Goal: Information Seeking & Learning: Learn about a topic

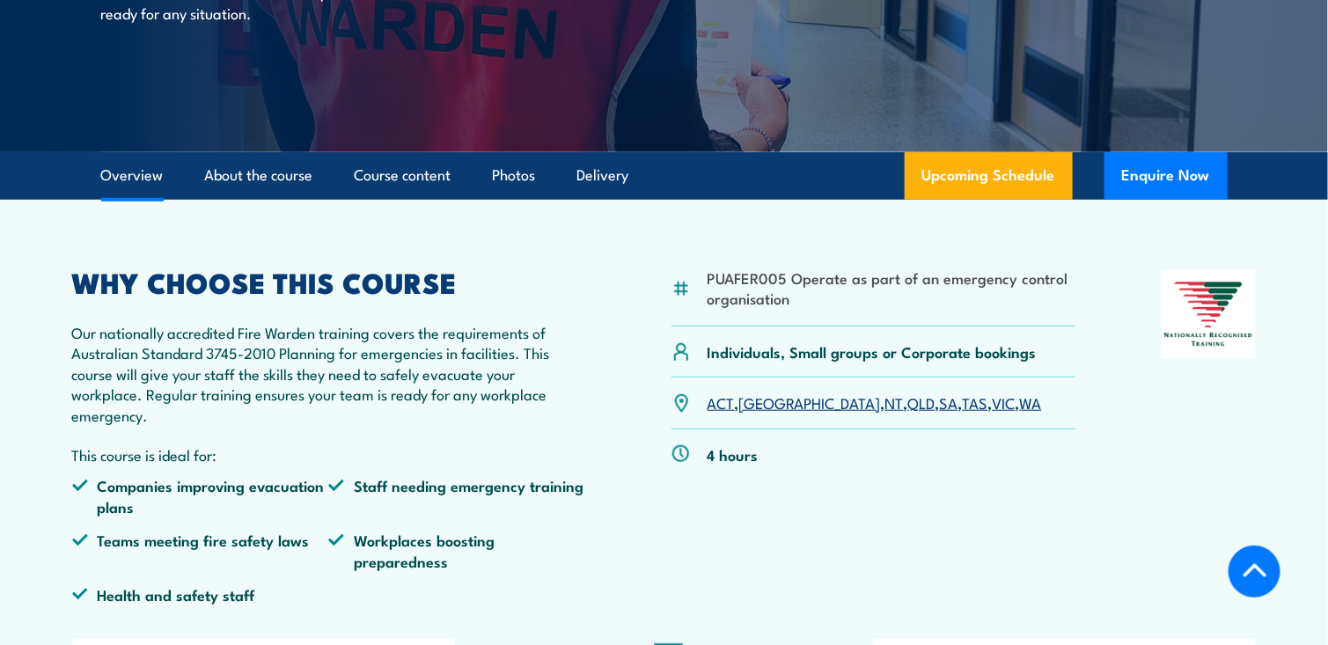
click at [940, 401] on link "SA" at bounding box center [949, 402] width 18 height 21
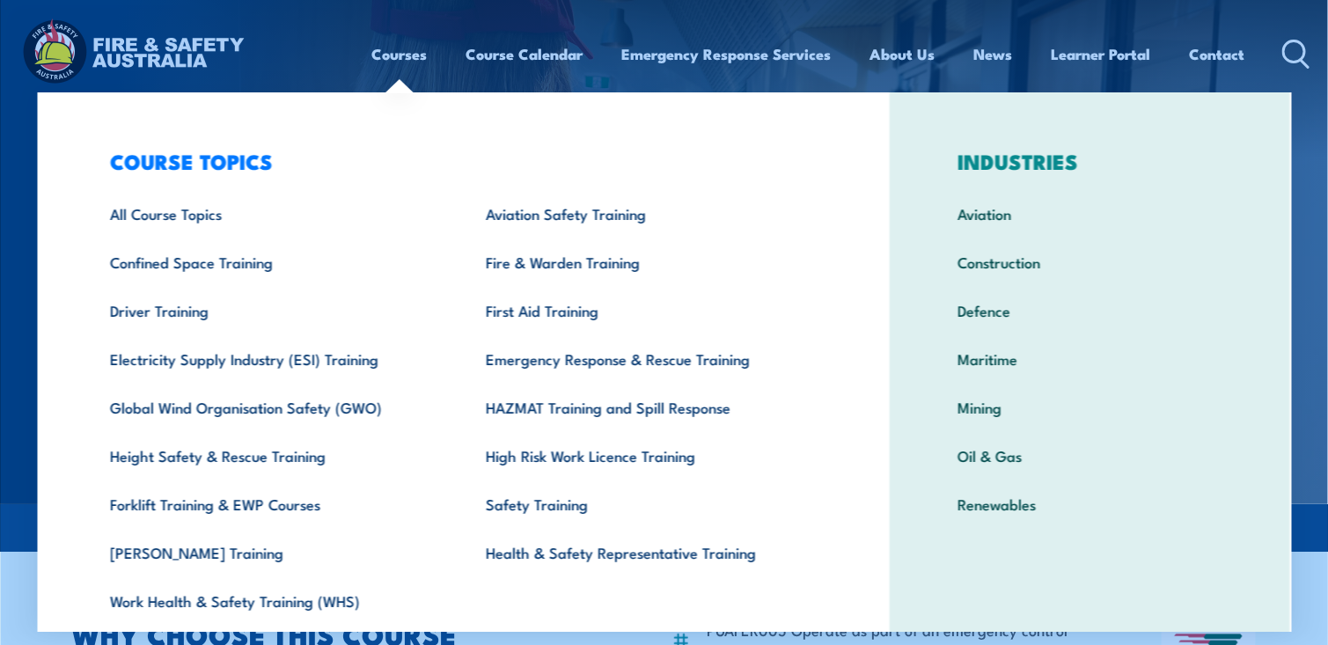
click at [392, 49] on link "Courses" at bounding box center [399, 54] width 55 height 47
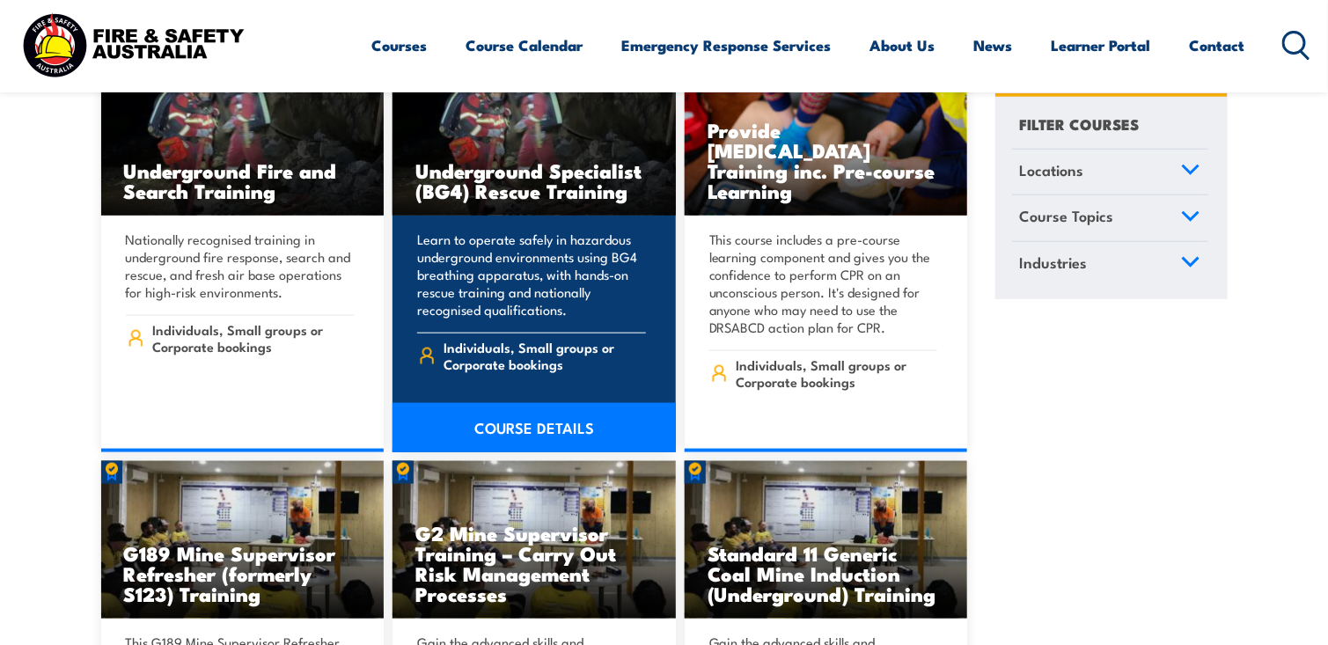
scroll to position [616, 0]
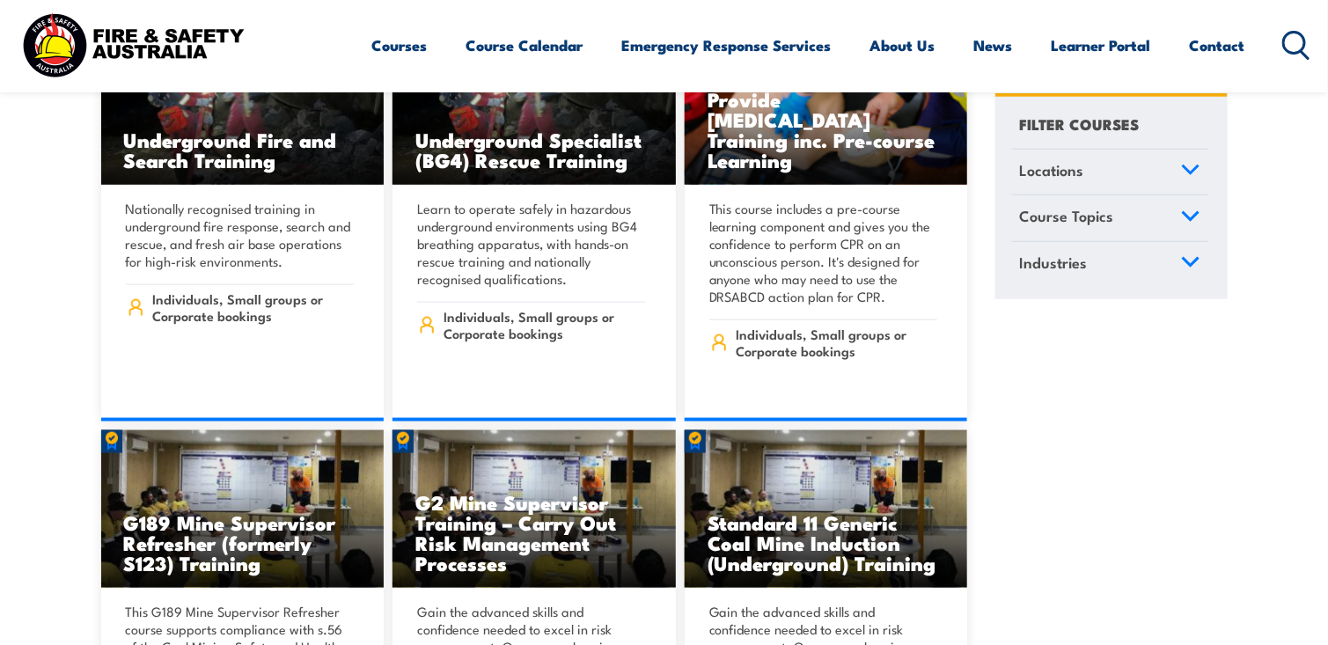
click at [1134, 173] on link "Locations" at bounding box center [1110, 172] width 196 height 46
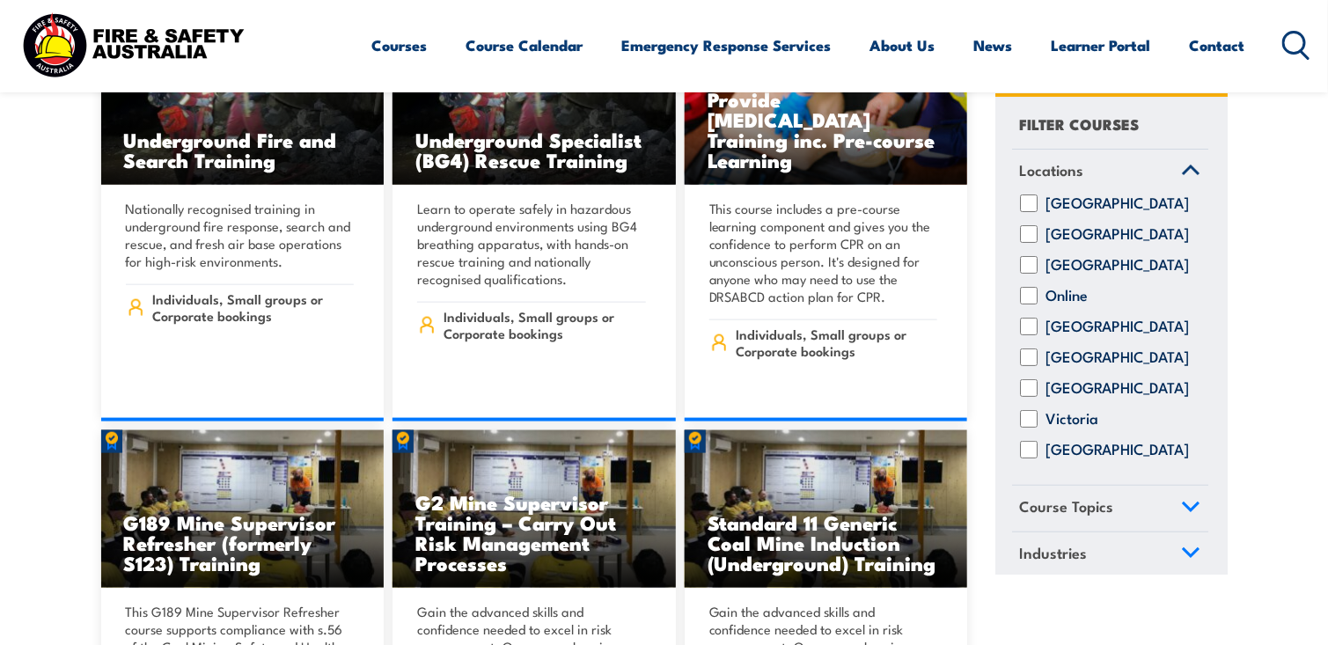
click at [1027, 366] on input "South Australia" at bounding box center [1029, 358] width 18 height 18
checkbox input "true"
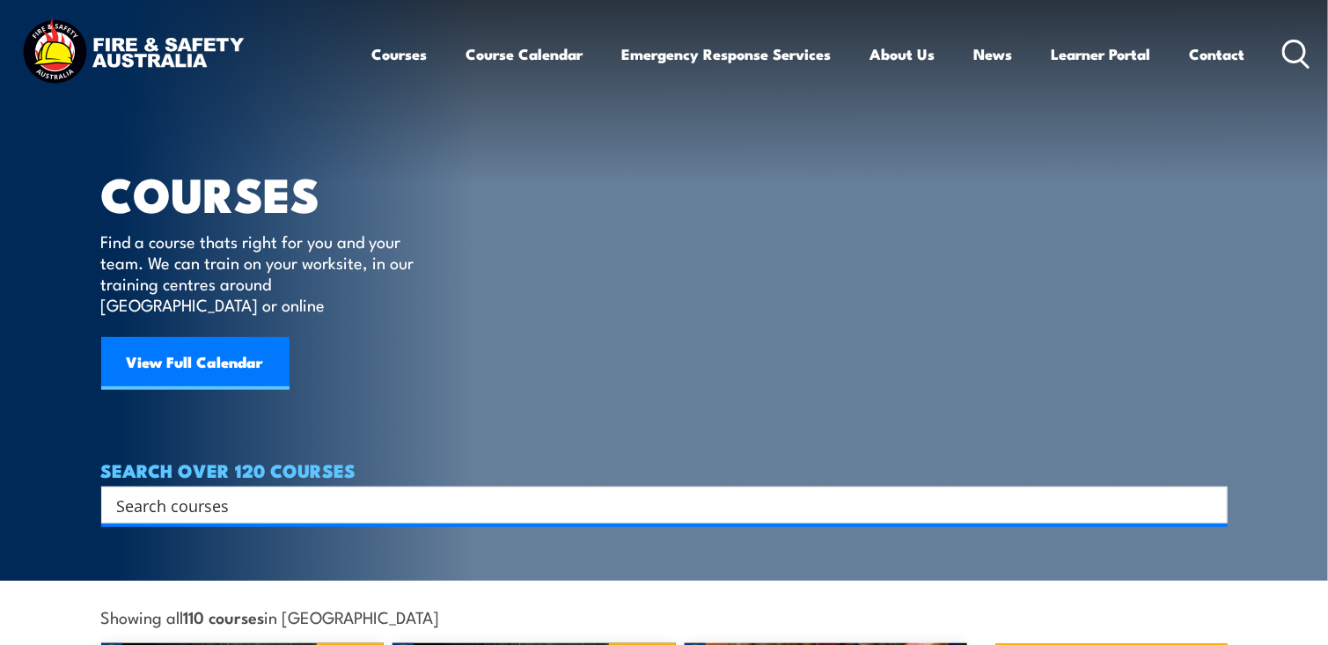
click at [165, 492] on input "Search input" at bounding box center [653, 505] width 1072 height 26
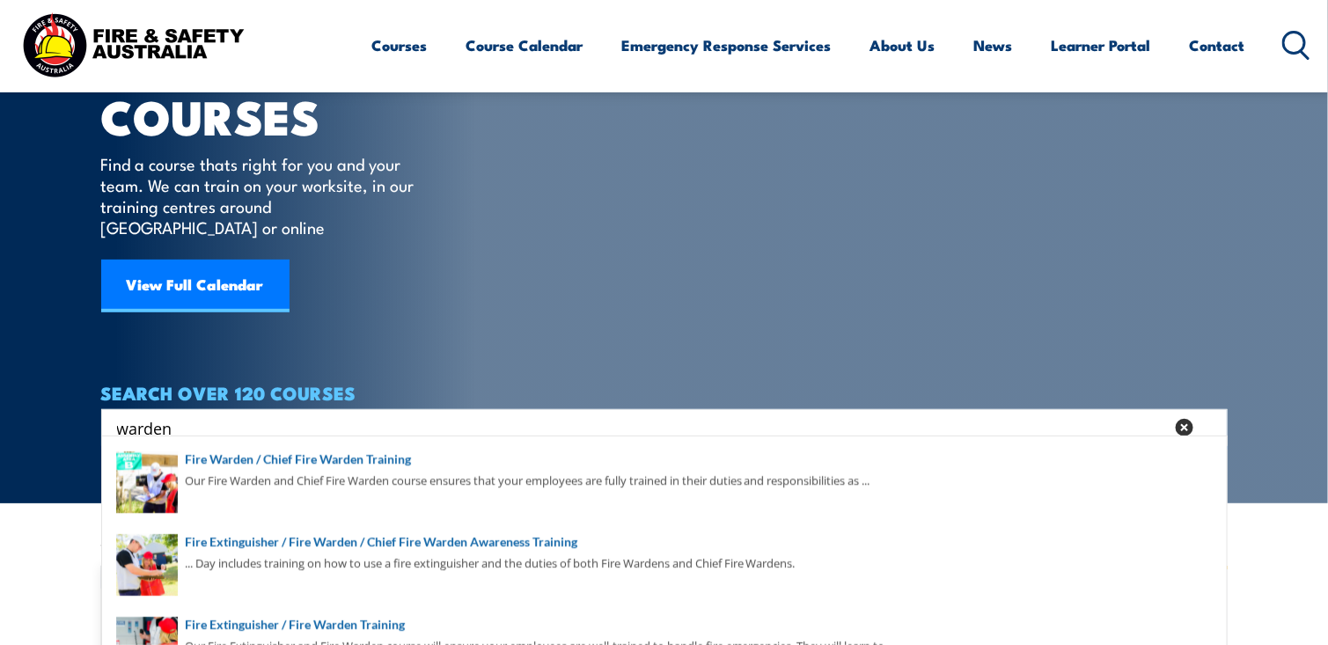
scroll to position [88, 0]
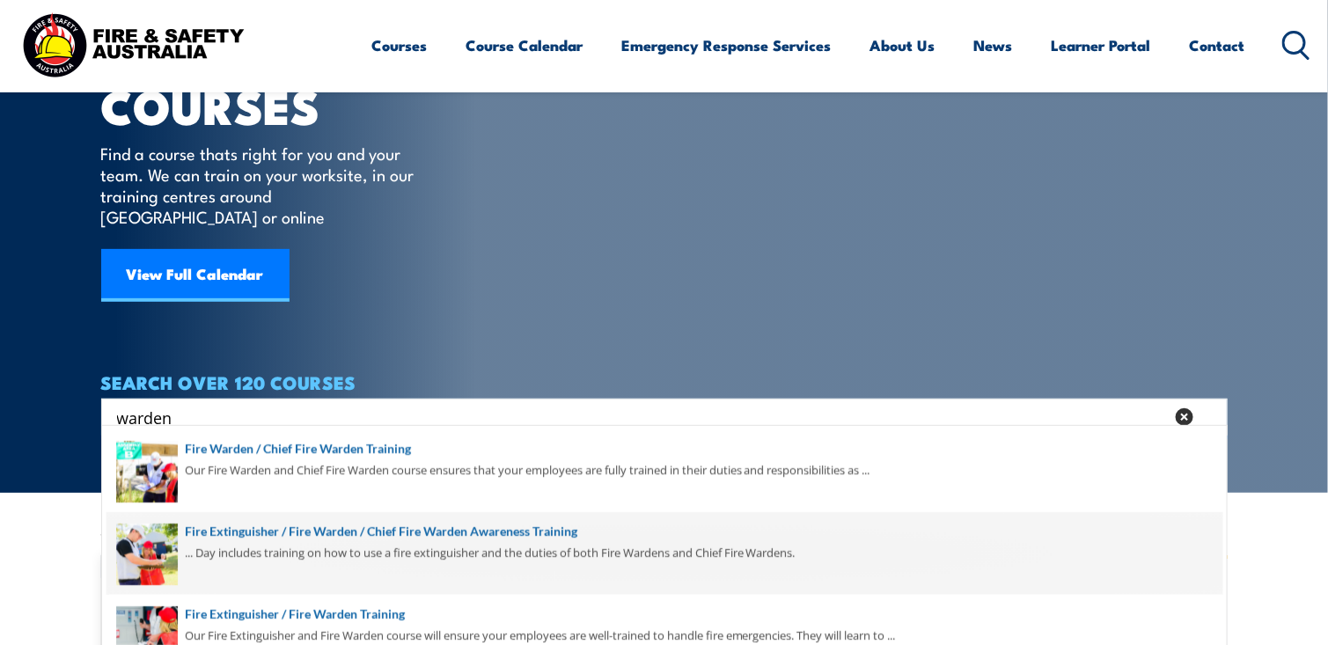
type input "warden"
click at [331, 530] on span at bounding box center [665, 553] width 1116 height 83
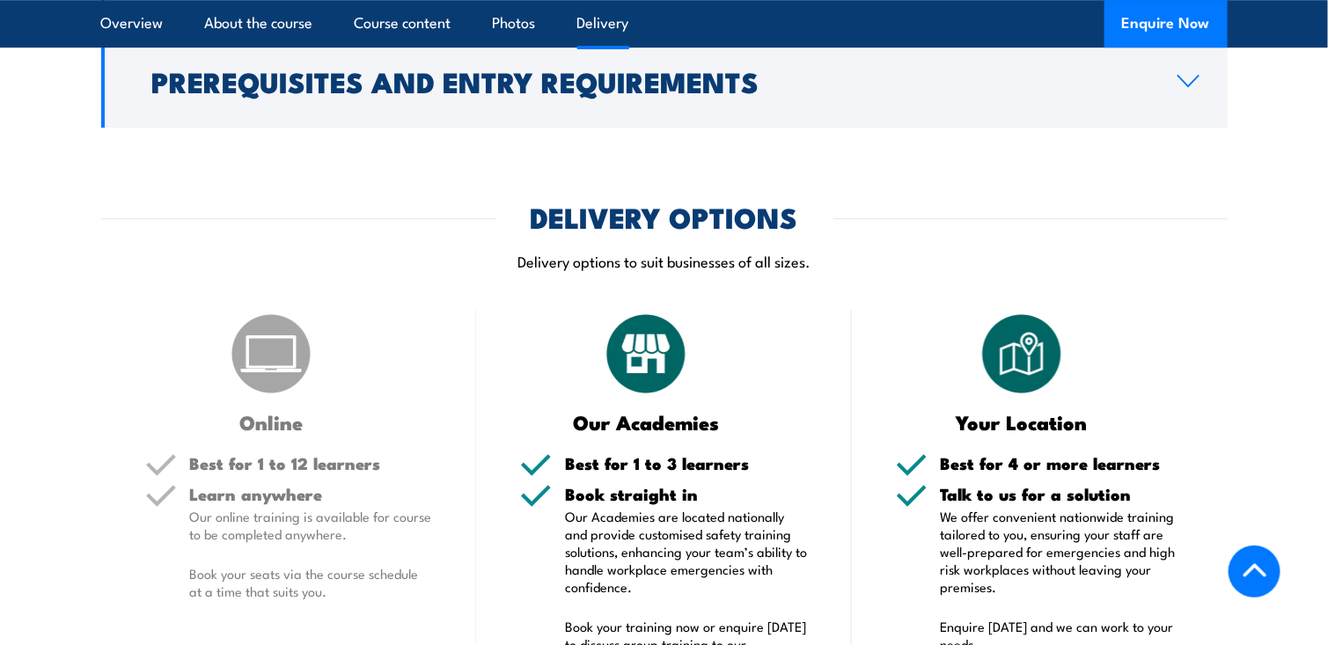
scroll to position [2289, 0]
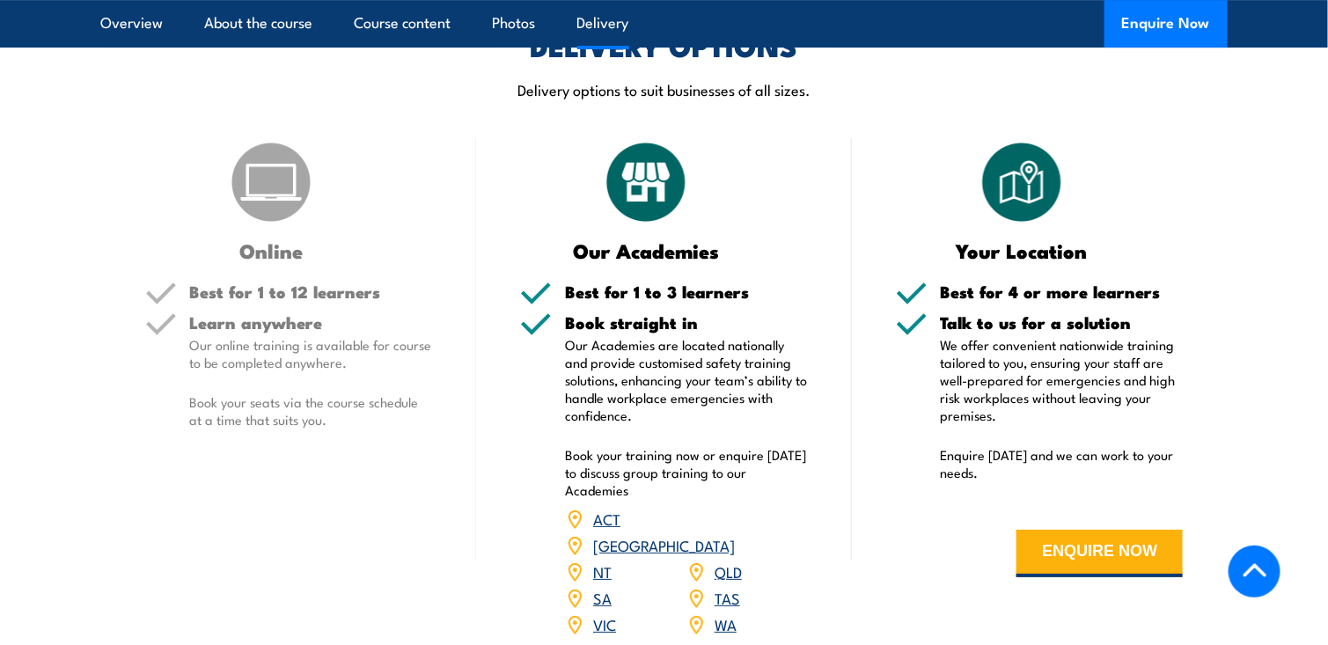
click at [600, 587] on link "SA" at bounding box center [602, 597] width 18 height 21
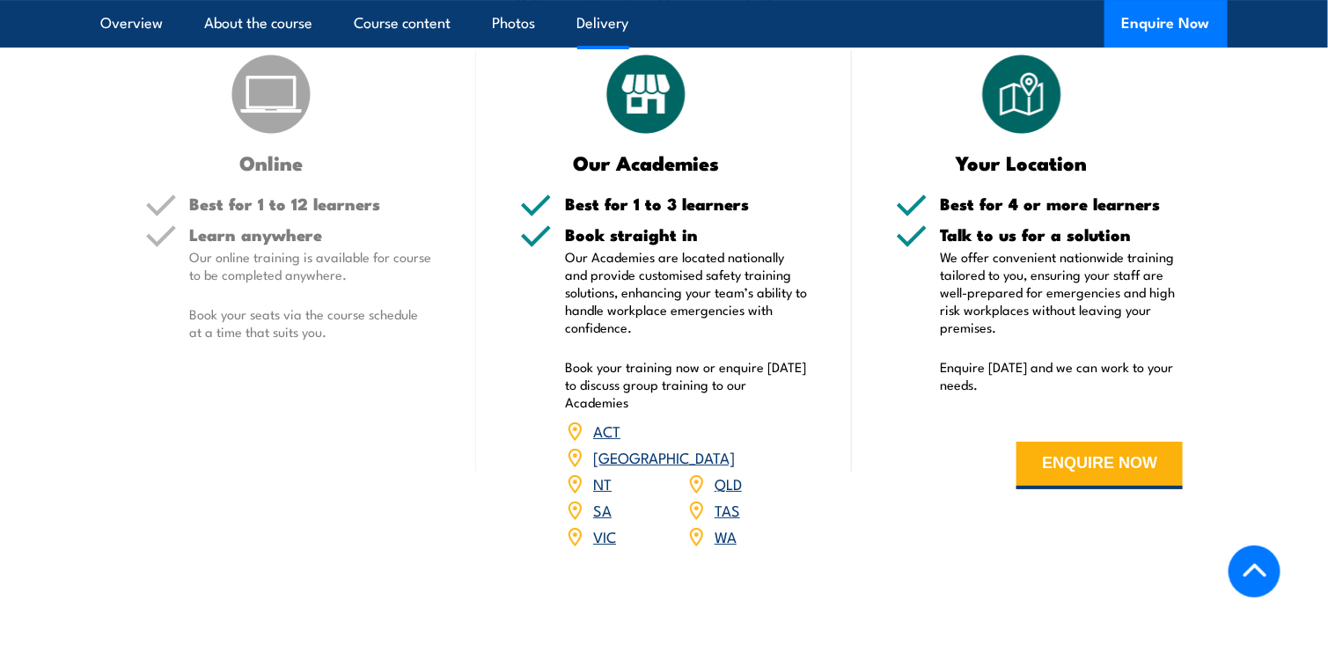
scroll to position [2289, 0]
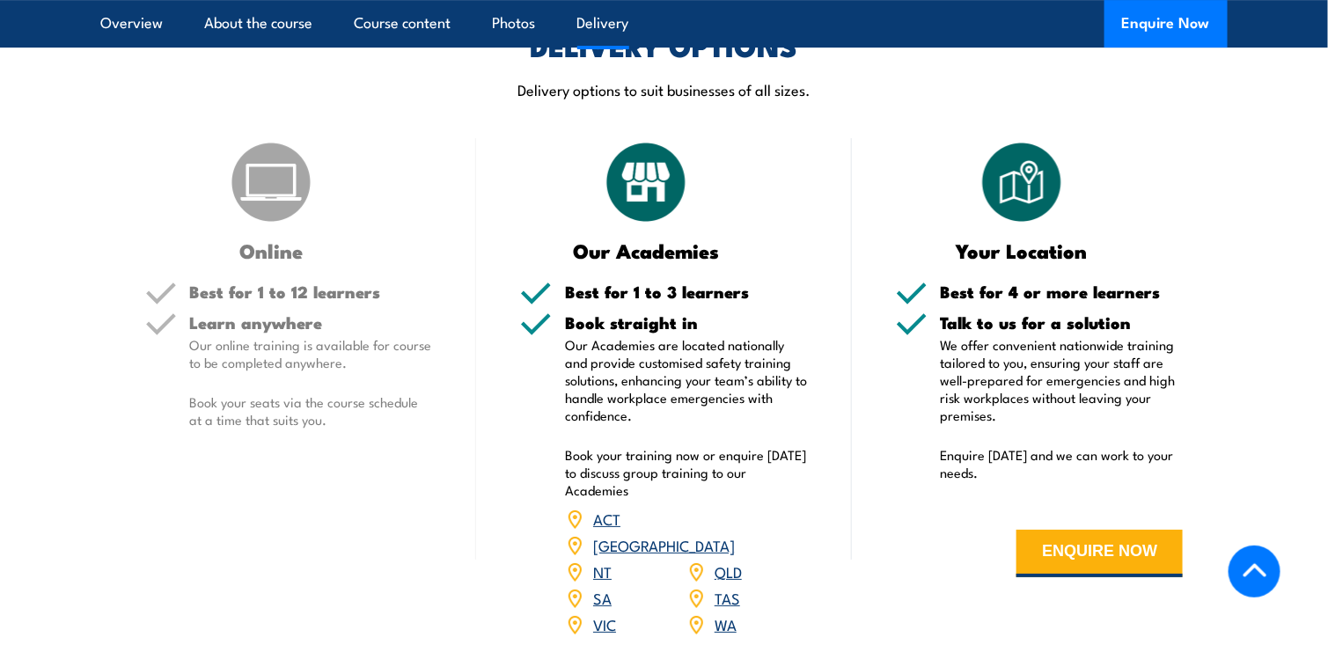
click at [601, 587] on link "SA" at bounding box center [602, 597] width 18 height 21
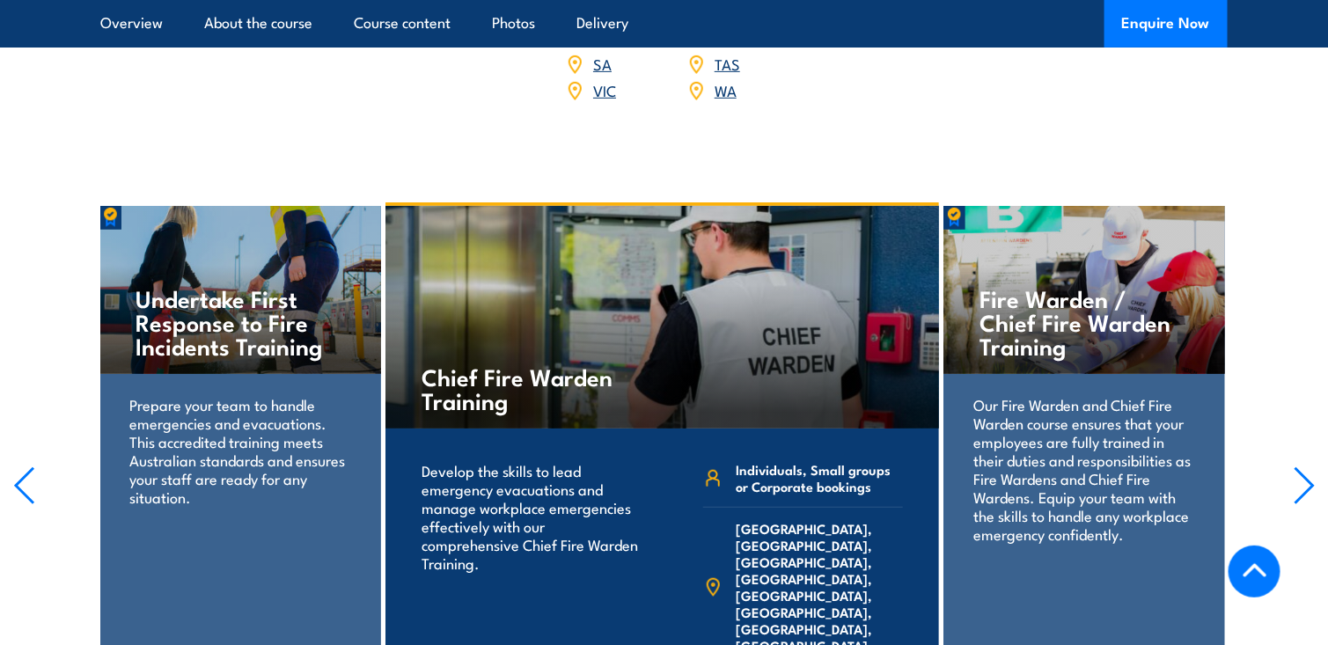
scroll to position [2905, 0]
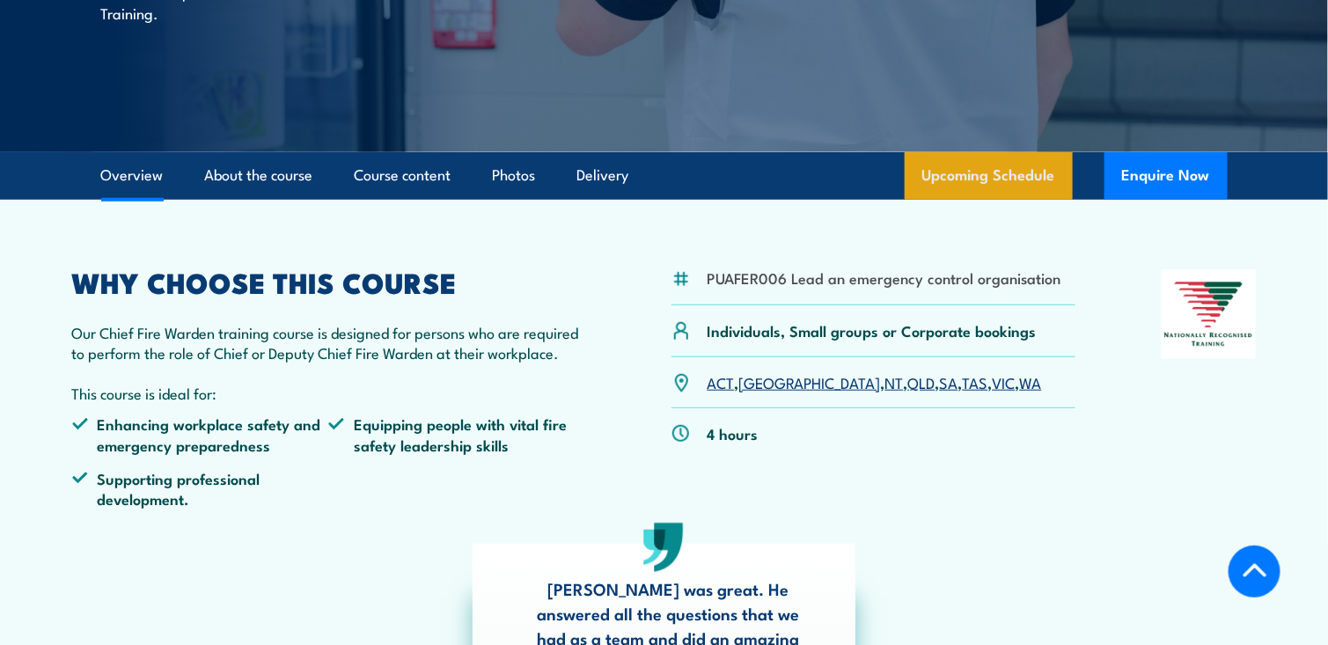
click at [967, 164] on link "Upcoming Schedule" at bounding box center [989, 176] width 168 height 48
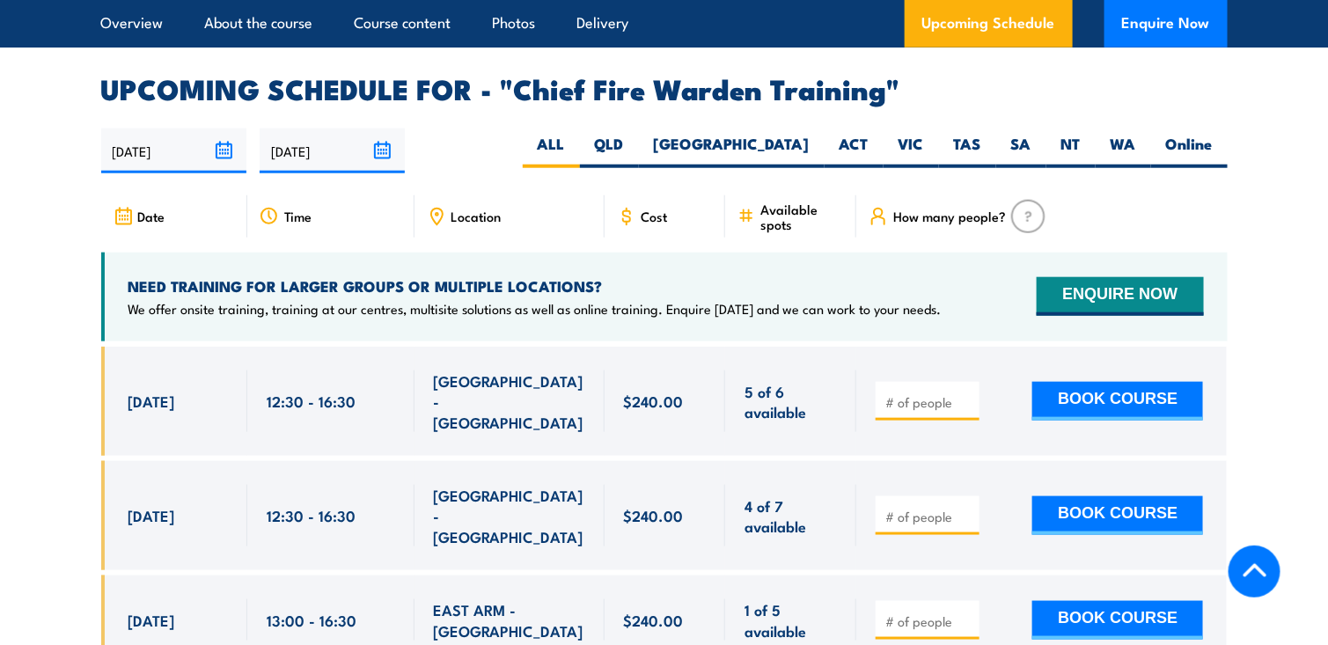
scroll to position [3140, 0]
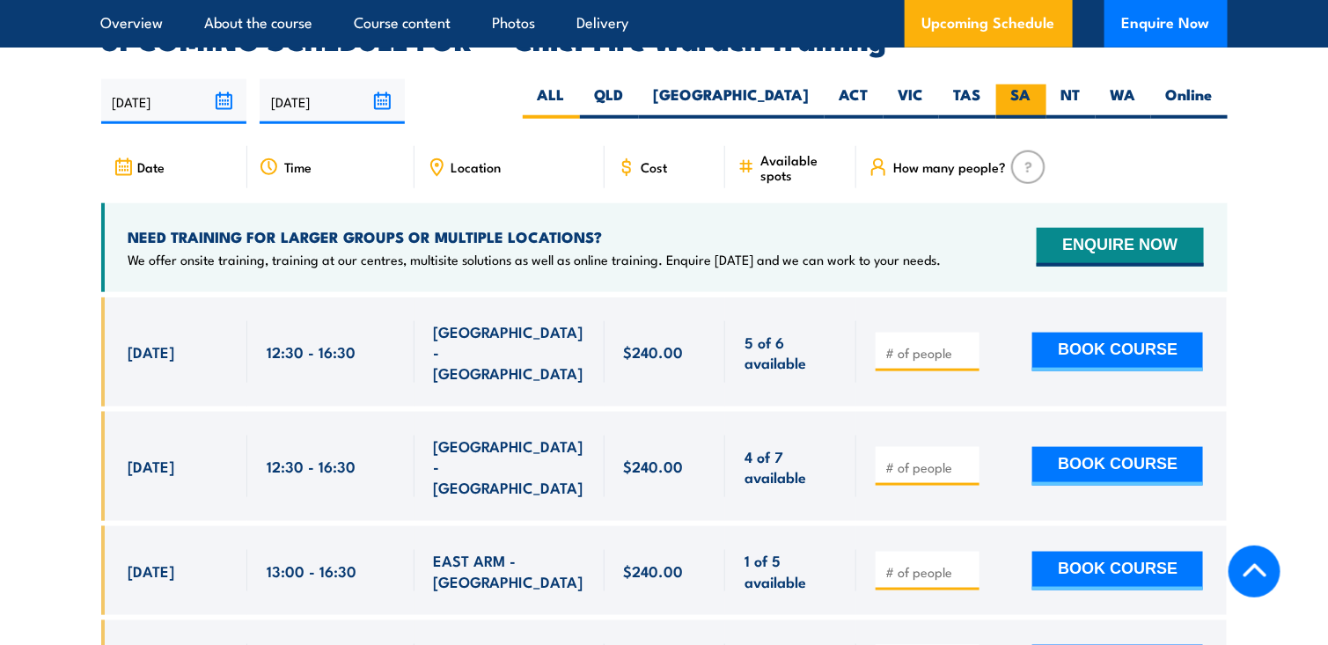
click at [1015, 85] on label "SA" at bounding box center [1021, 102] width 50 height 34
click at [1032, 85] on input "SA" at bounding box center [1037, 90] width 11 height 11
radio input "true"
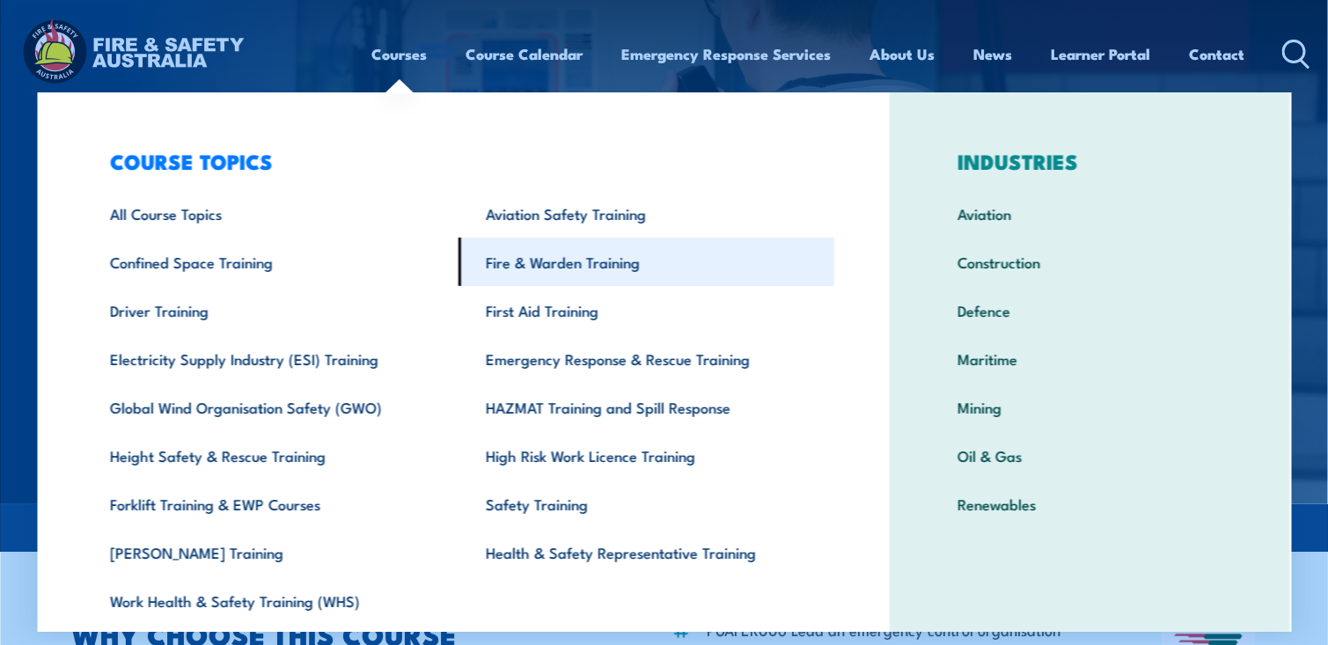
click at [549, 262] on link "Fire & Warden Training" at bounding box center [647, 262] width 376 height 48
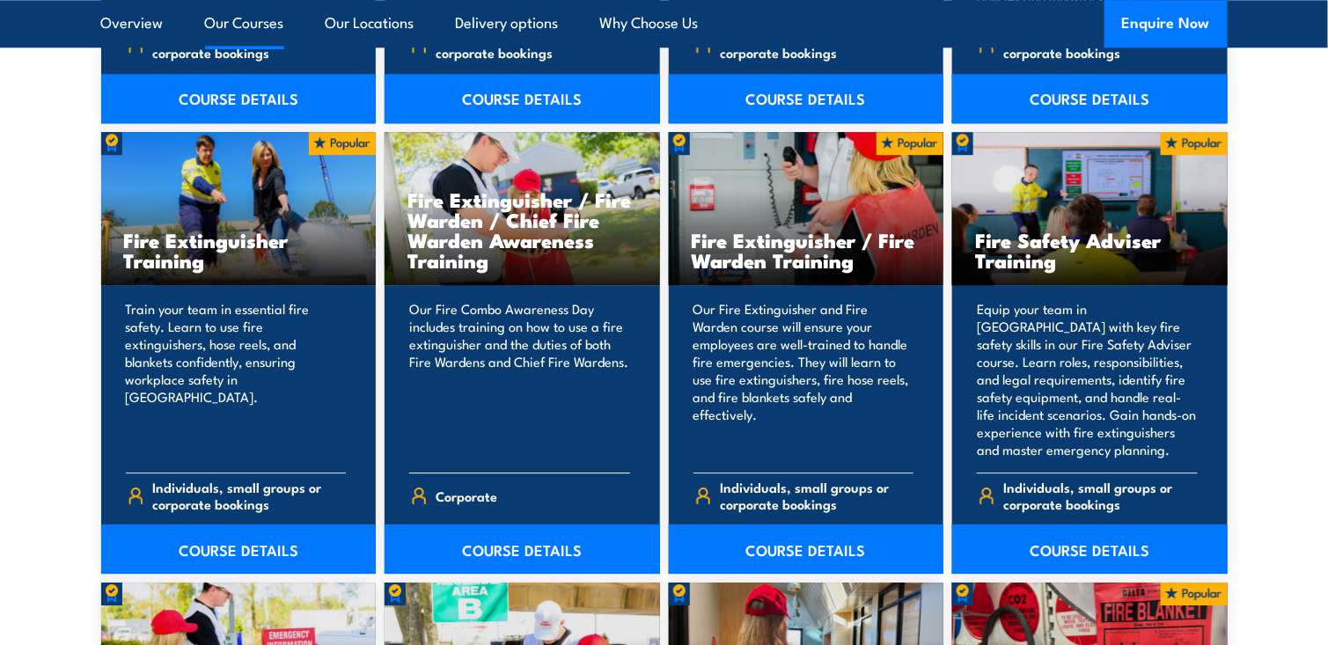
scroll to position [1849, 0]
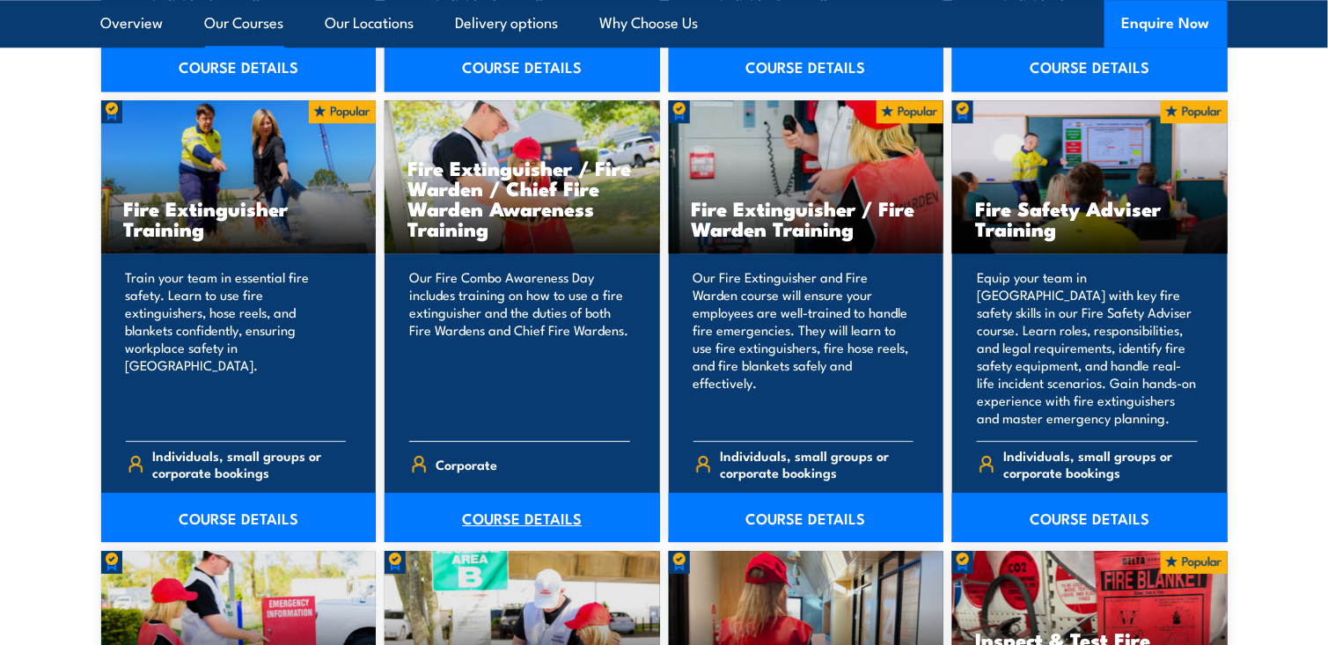
click at [500, 515] on link "COURSE DETAILS" at bounding box center [523, 517] width 276 height 49
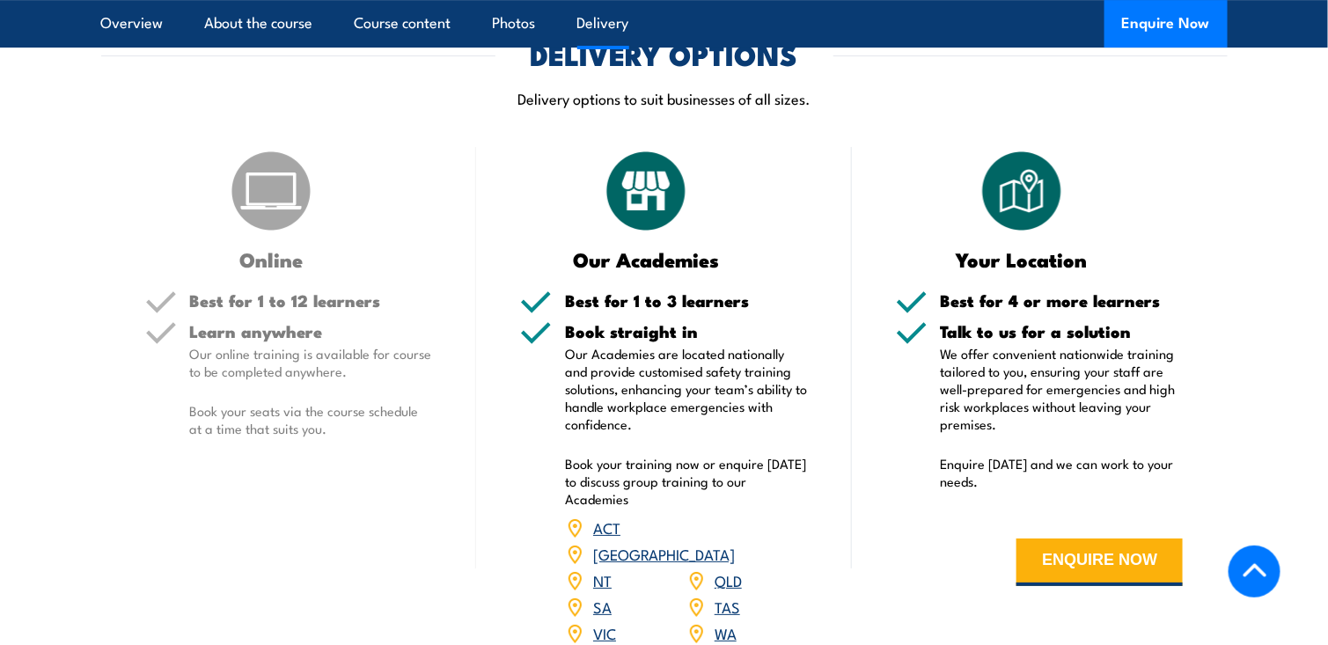
scroll to position [2289, 0]
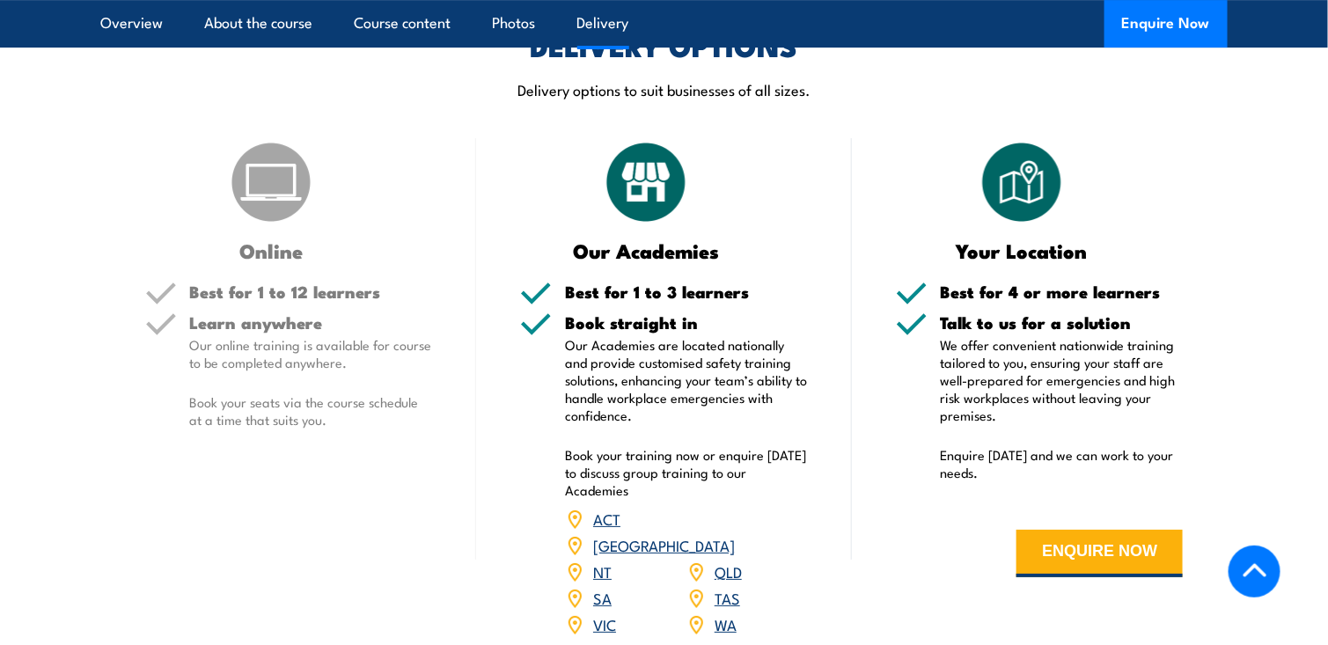
click at [605, 587] on link "SA" at bounding box center [602, 597] width 18 height 21
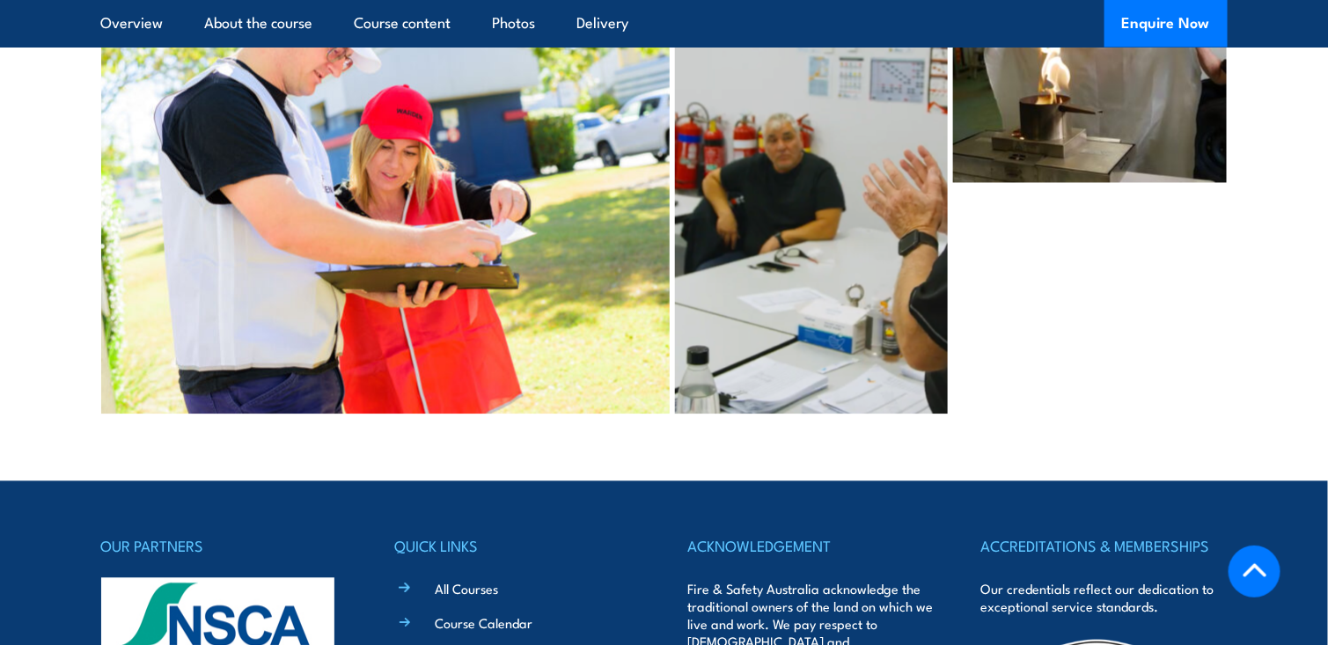
scroll to position [4049, 0]
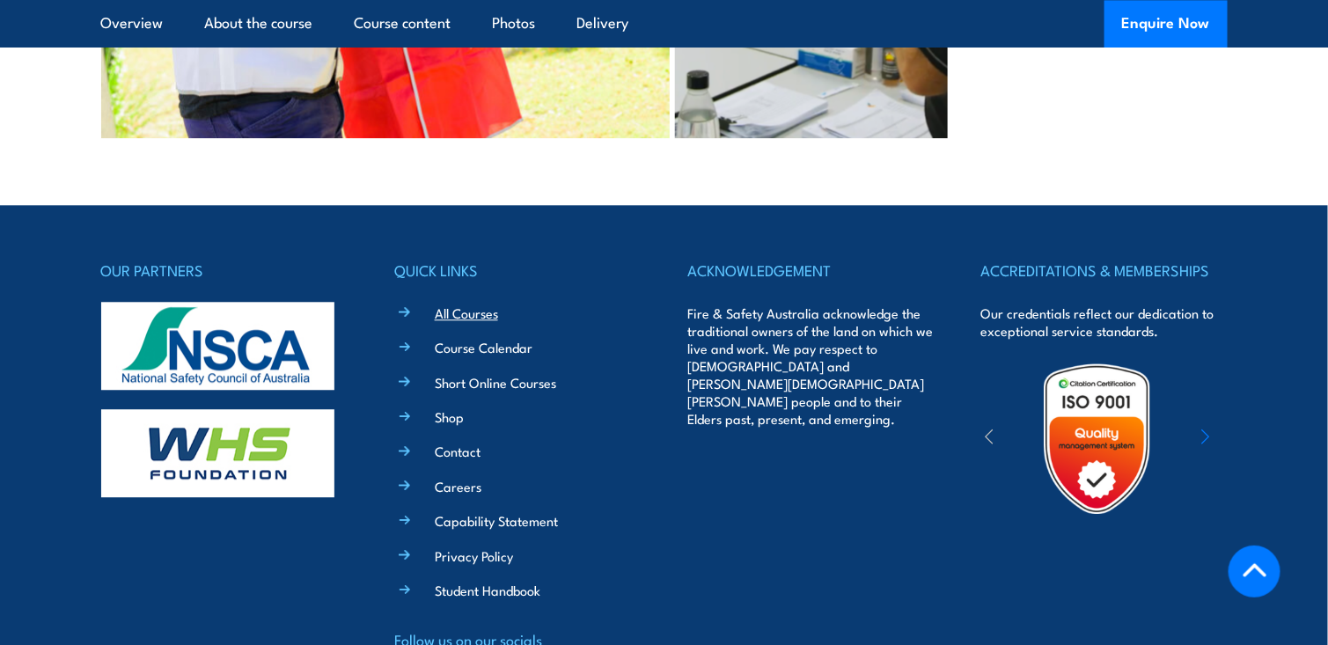
click at [460, 304] on link "All Courses" at bounding box center [466, 313] width 63 height 18
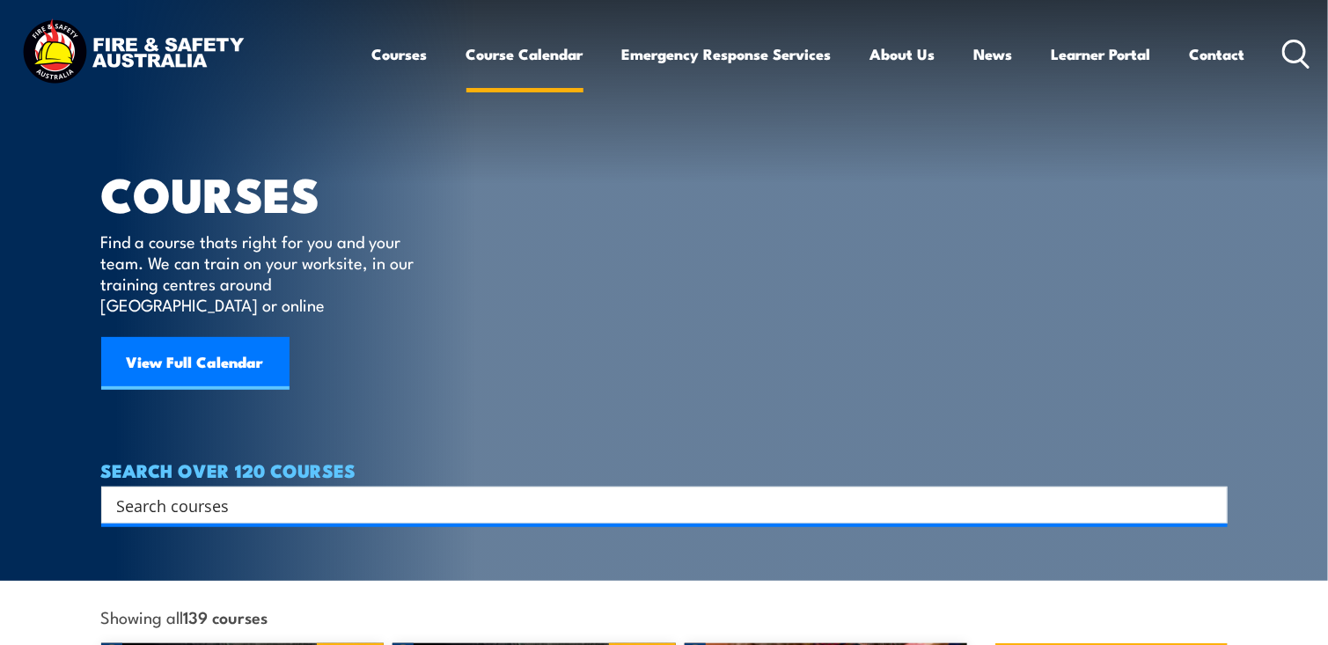
click at [519, 58] on link "Course Calendar" at bounding box center [525, 54] width 117 height 47
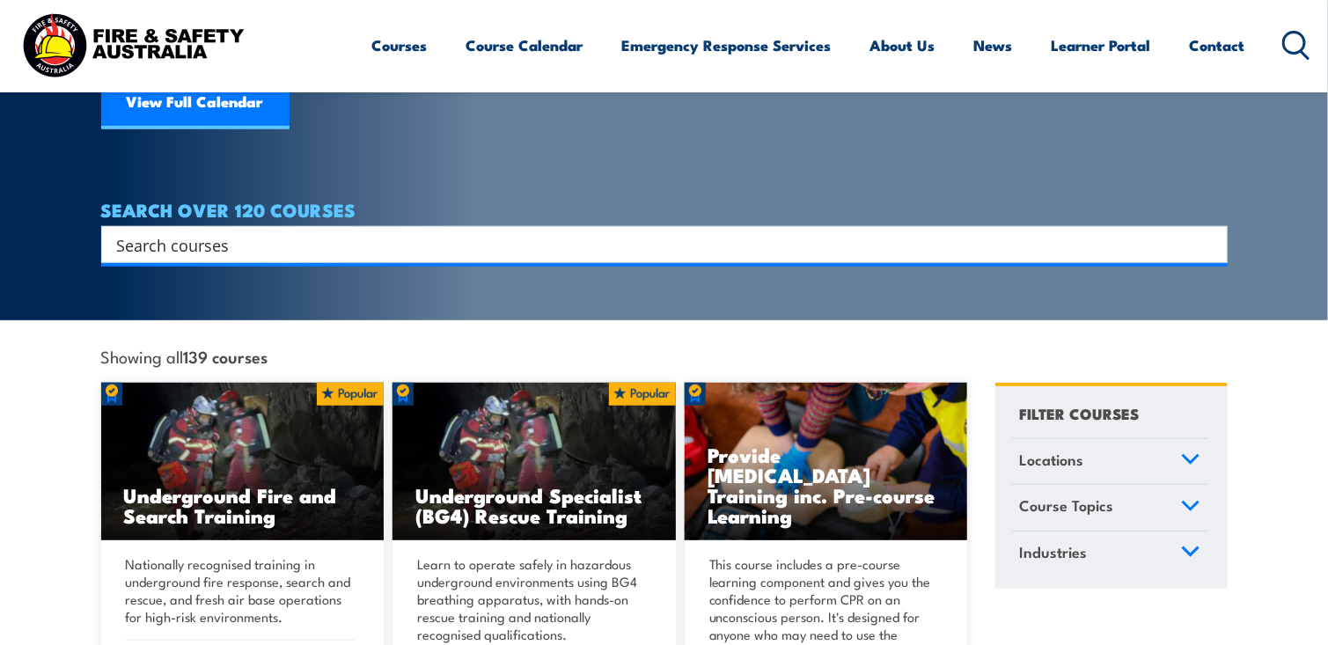
scroll to position [264, 0]
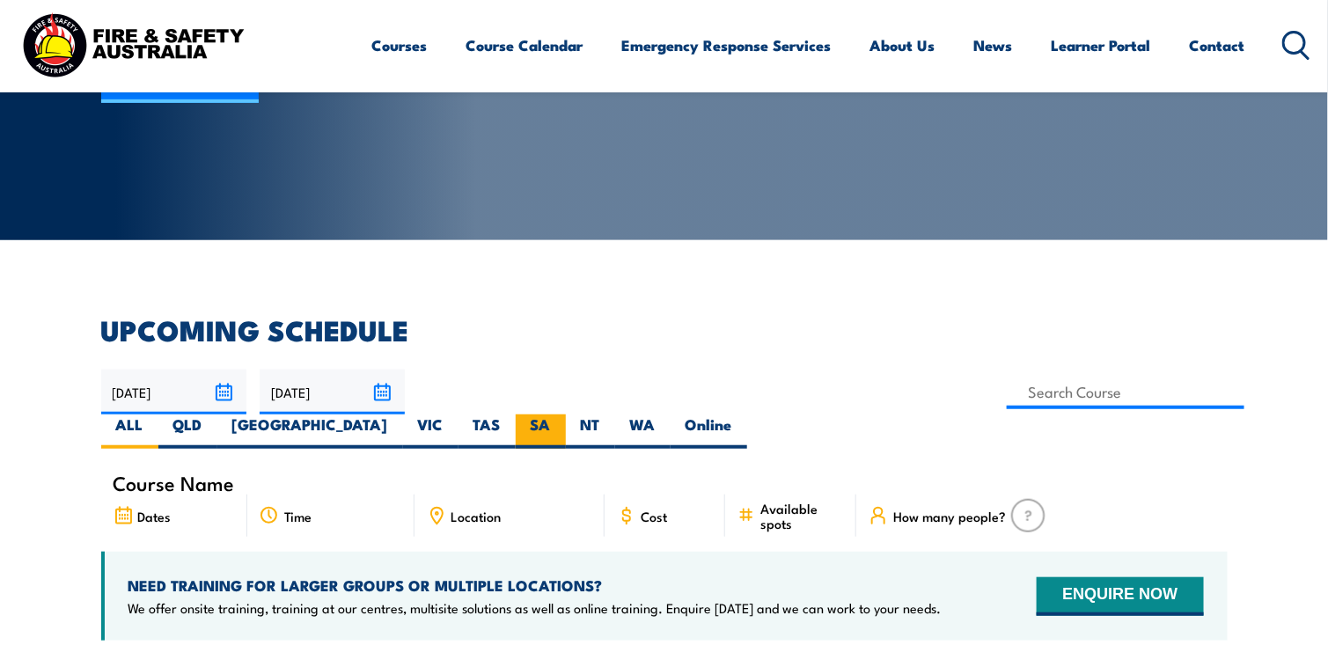
click at [566, 415] on label "SA" at bounding box center [541, 432] width 50 height 34
click at [562, 415] on input "SA" at bounding box center [556, 420] width 11 height 11
radio input "true"
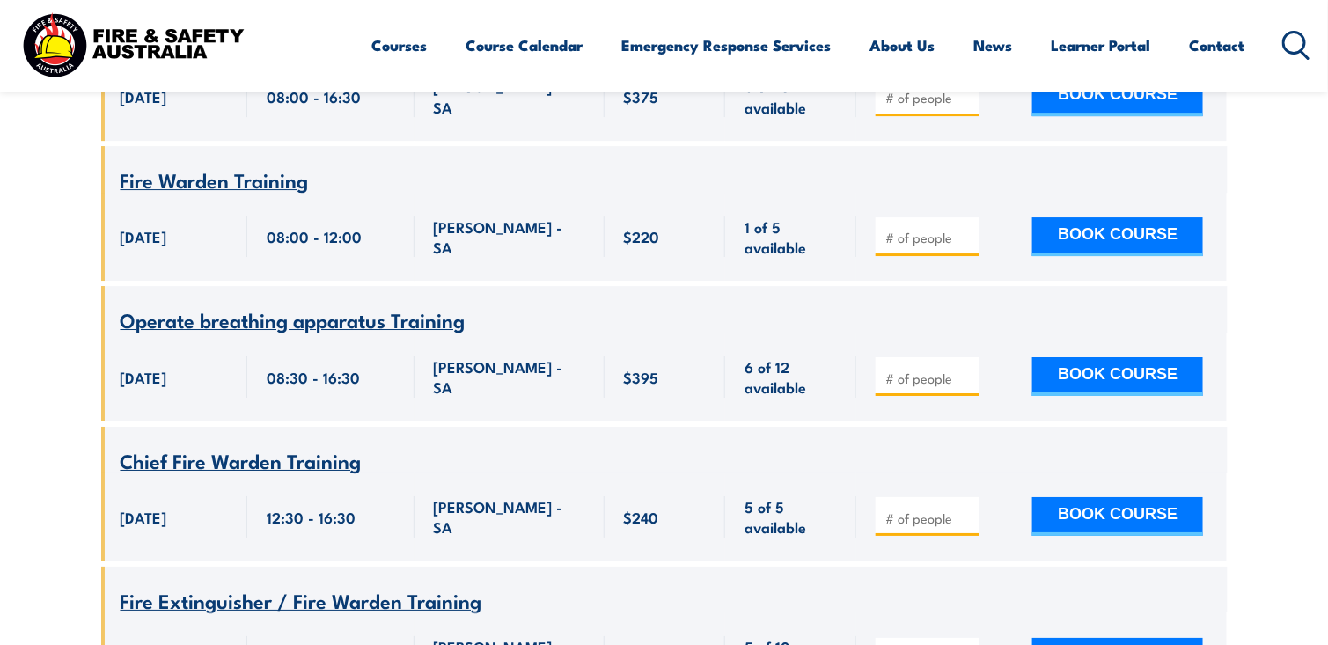
scroll to position [2077, 0]
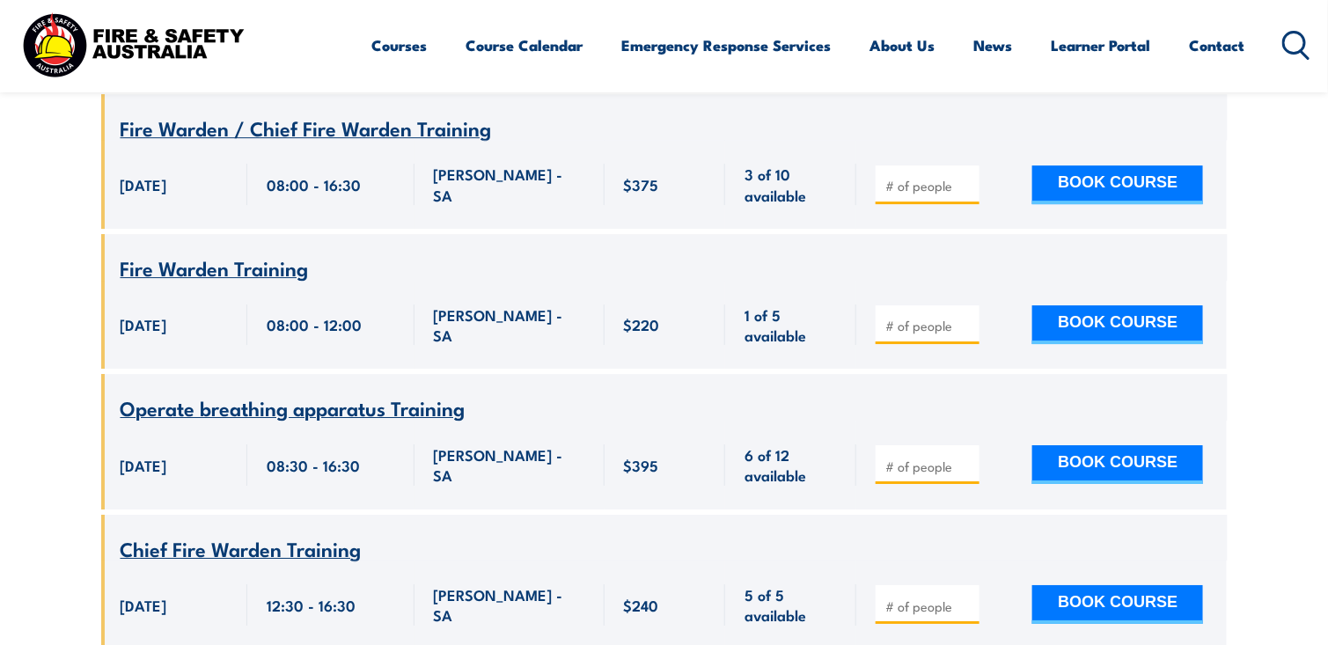
click at [261, 253] on span "Fire Warden Training" at bounding box center [215, 268] width 188 height 30
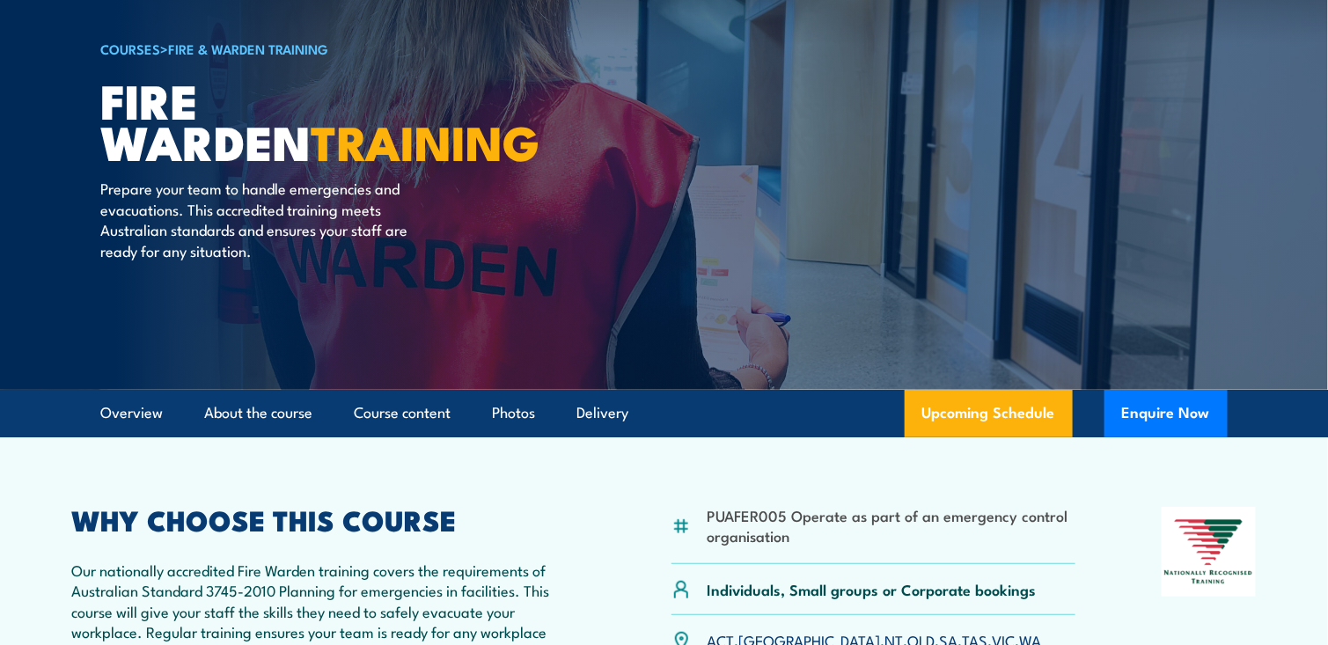
scroll to position [17, 0]
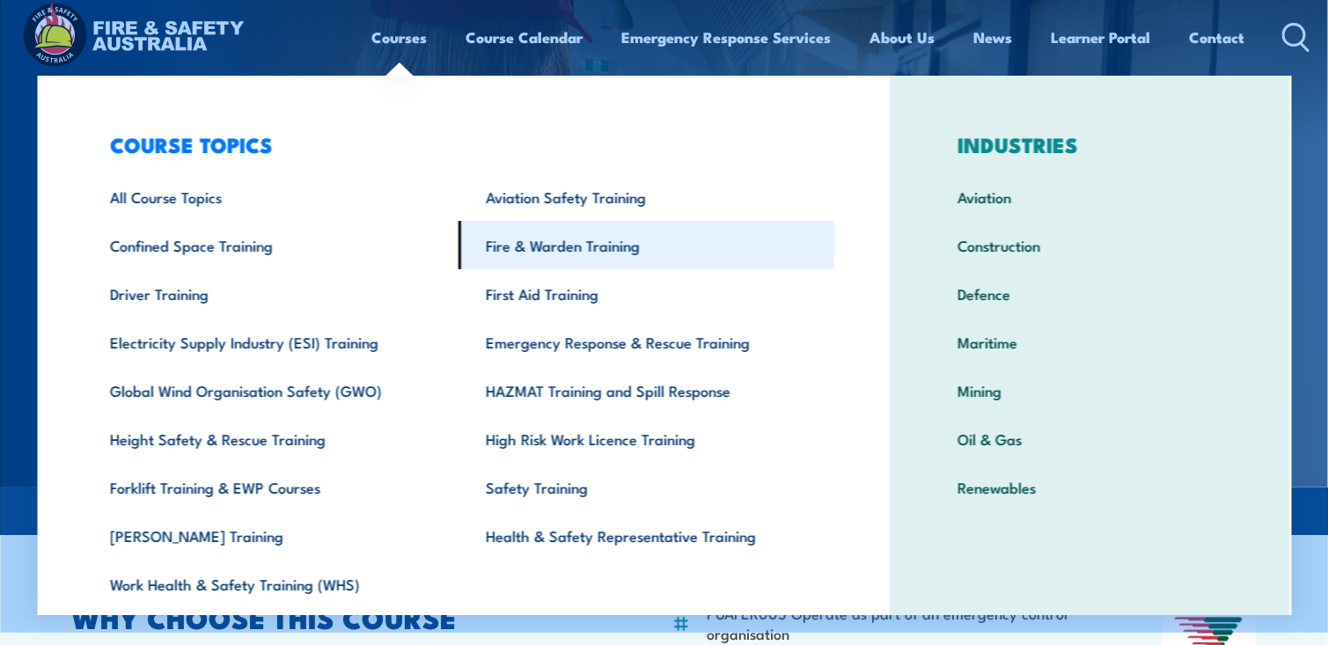
click at [562, 247] on link "Fire & Warden Training" at bounding box center [647, 245] width 376 height 48
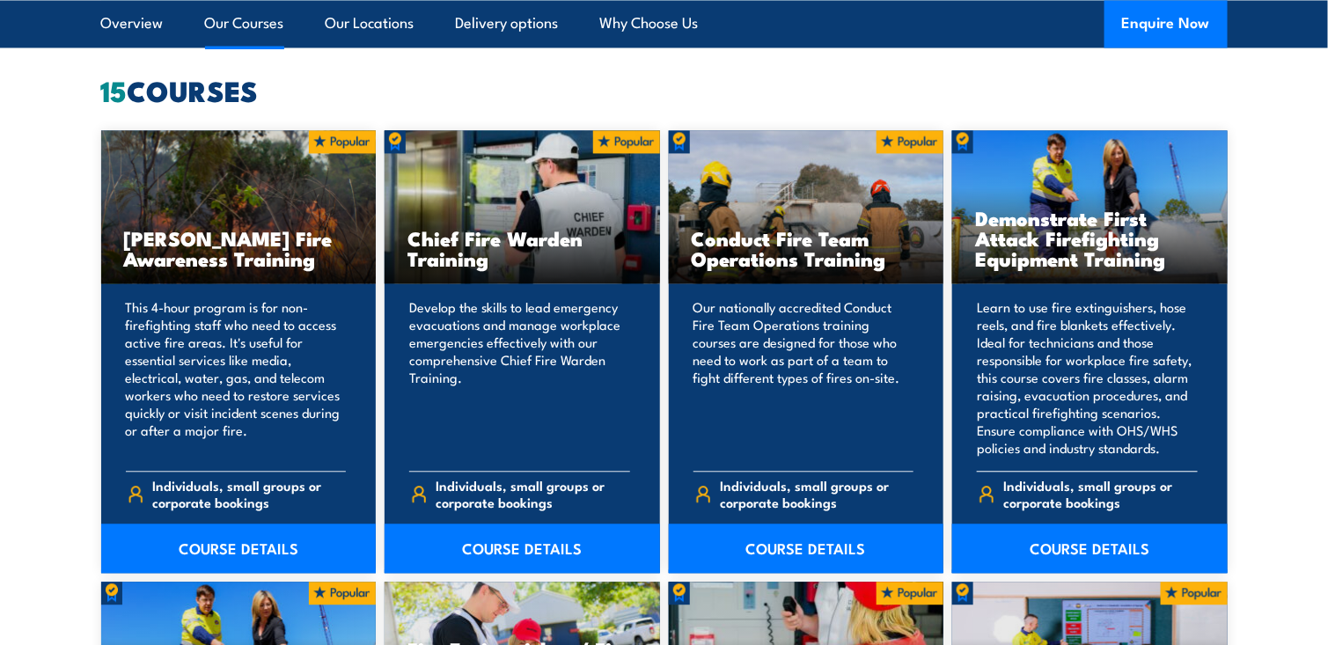
scroll to position [1408, 0]
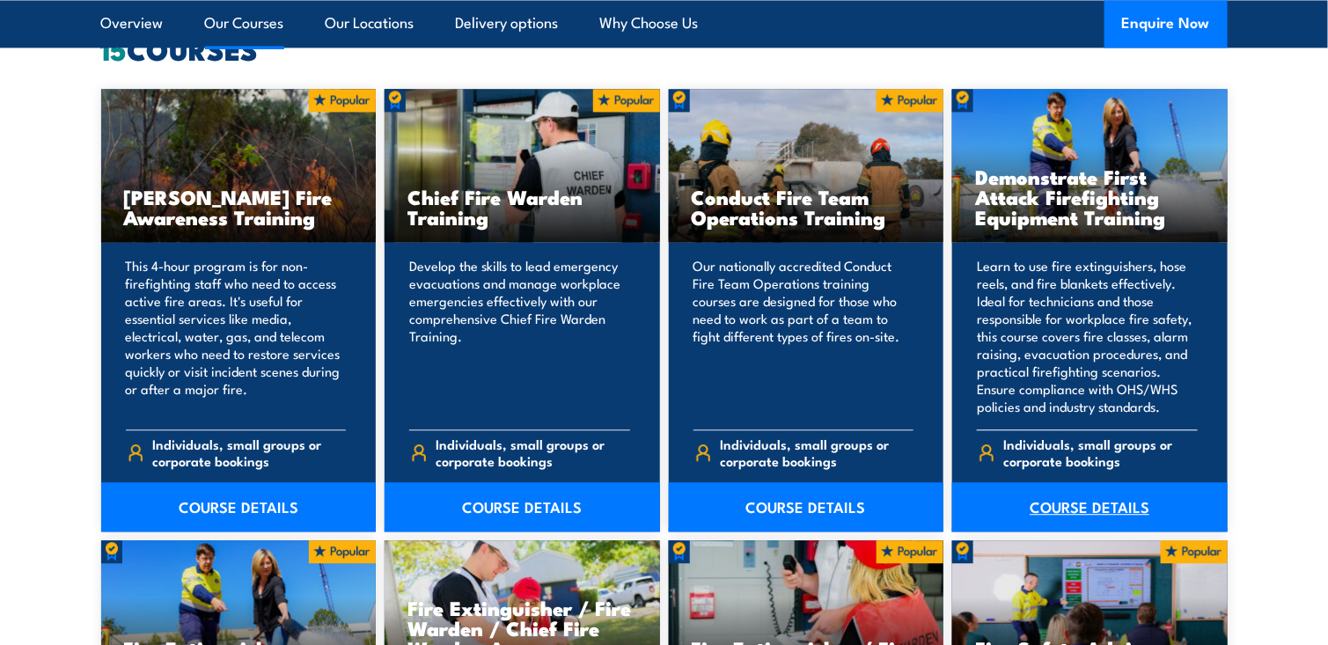
click at [1066, 509] on link "COURSE DETAILS" at bounding box center [1090, 506] width 276 height 49
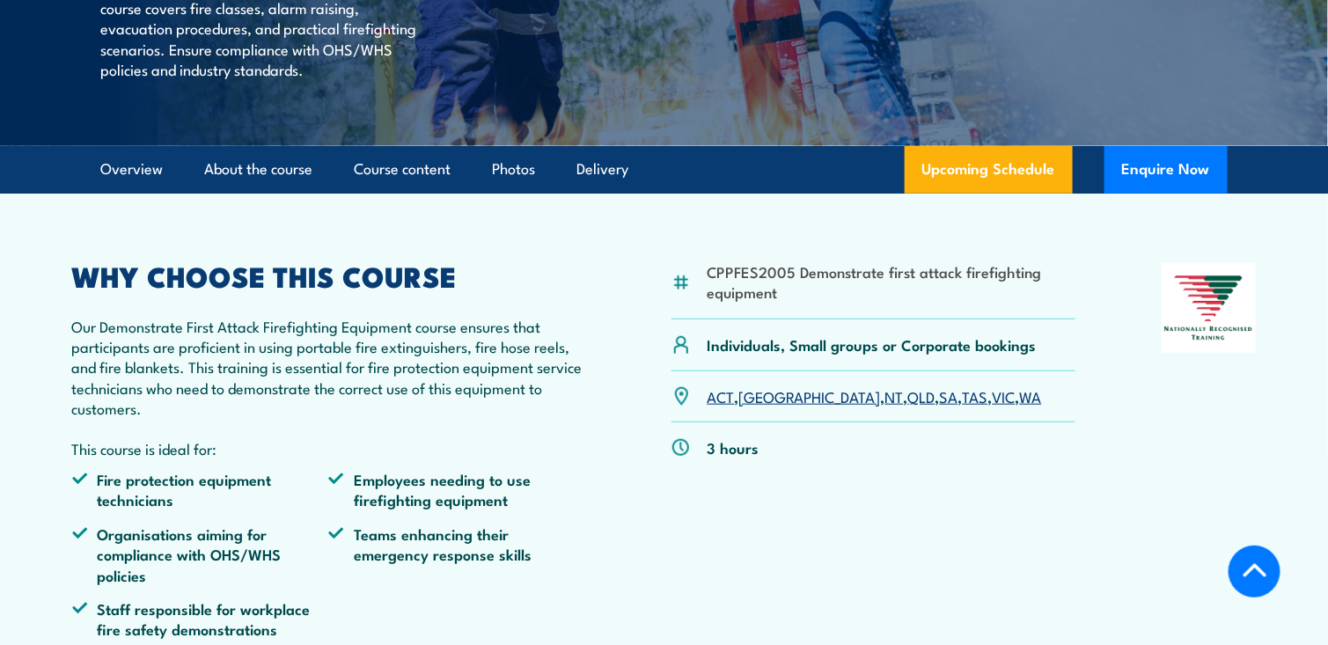
scroll to position [440, 0]
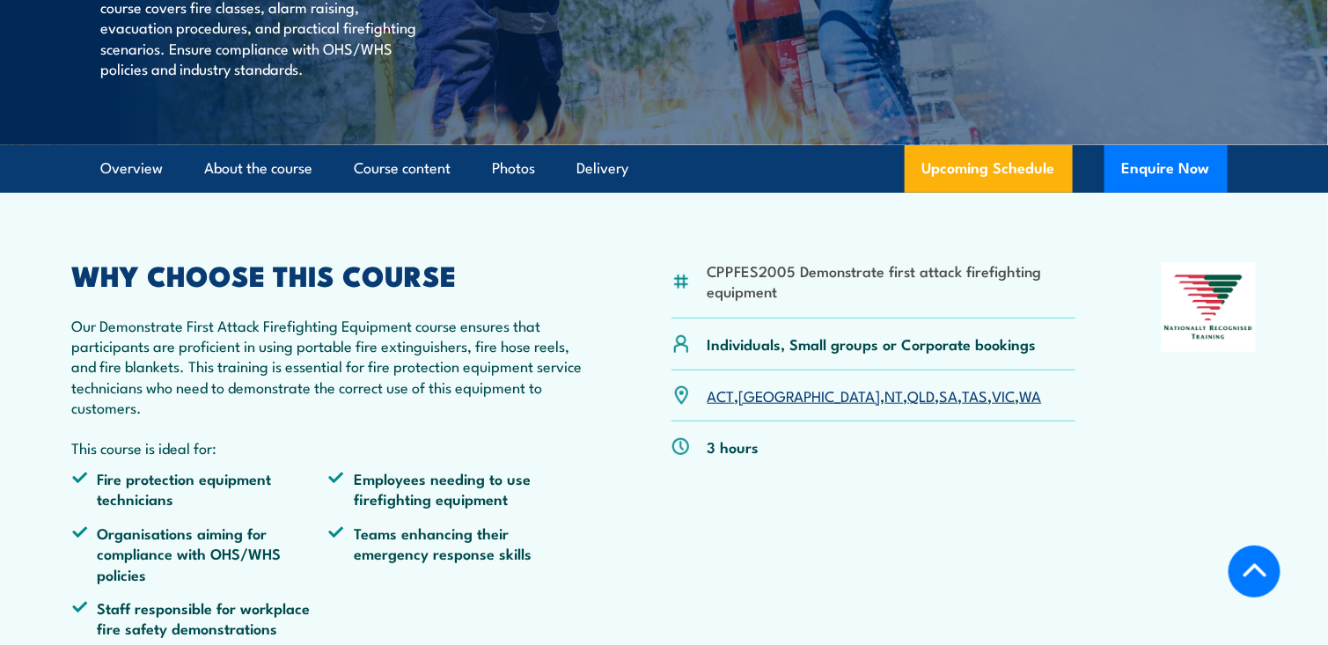
click at [940, 406] on link "SA" at bounding box center [949, 395] width 18 height 21
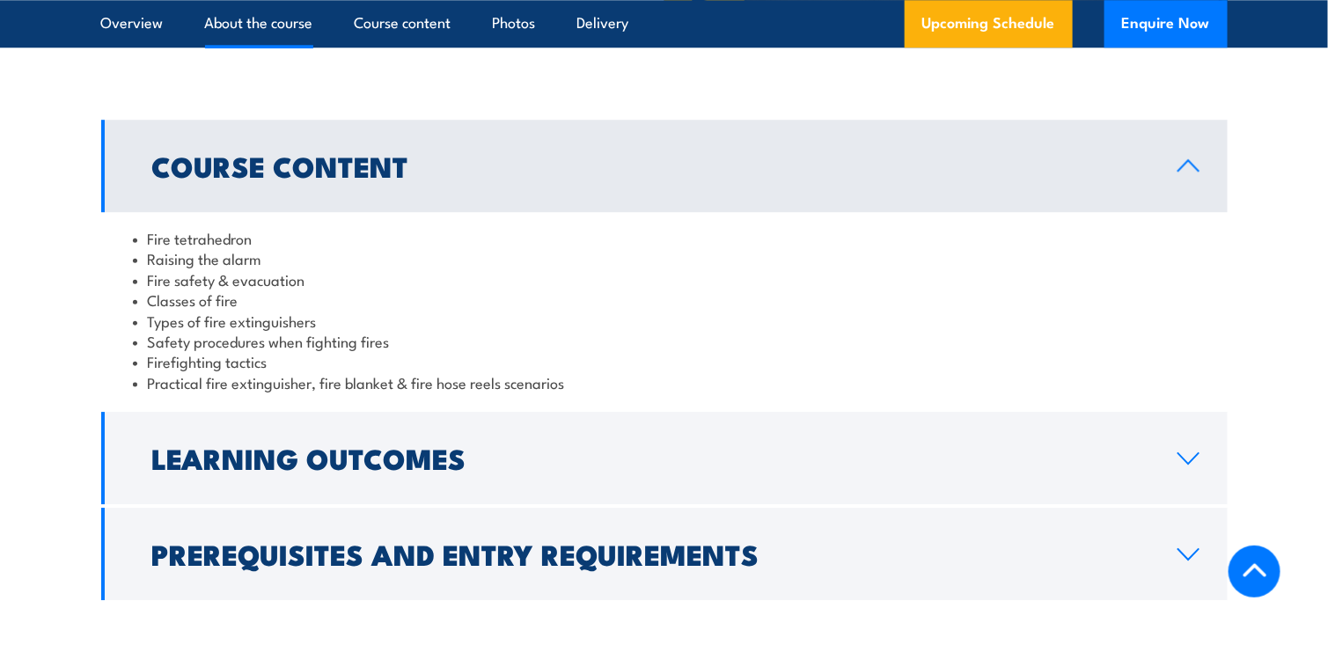
scroll to position [1519, 0]
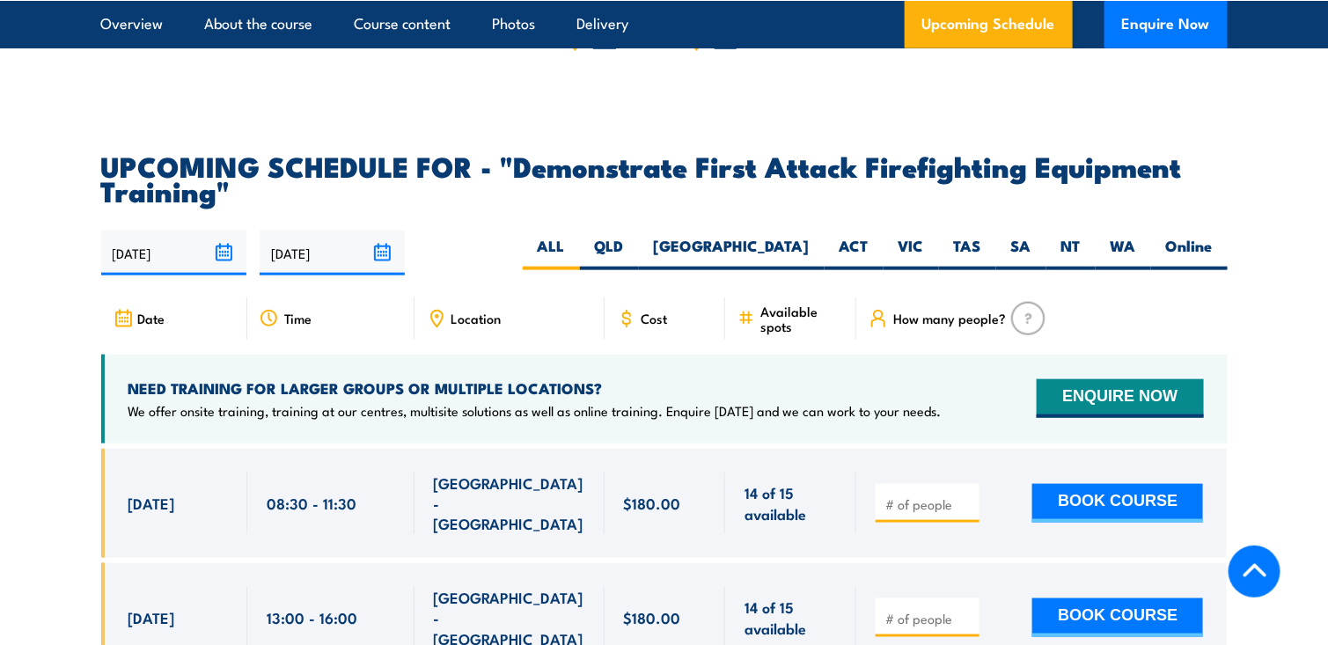
scroll to position [3081, 0]
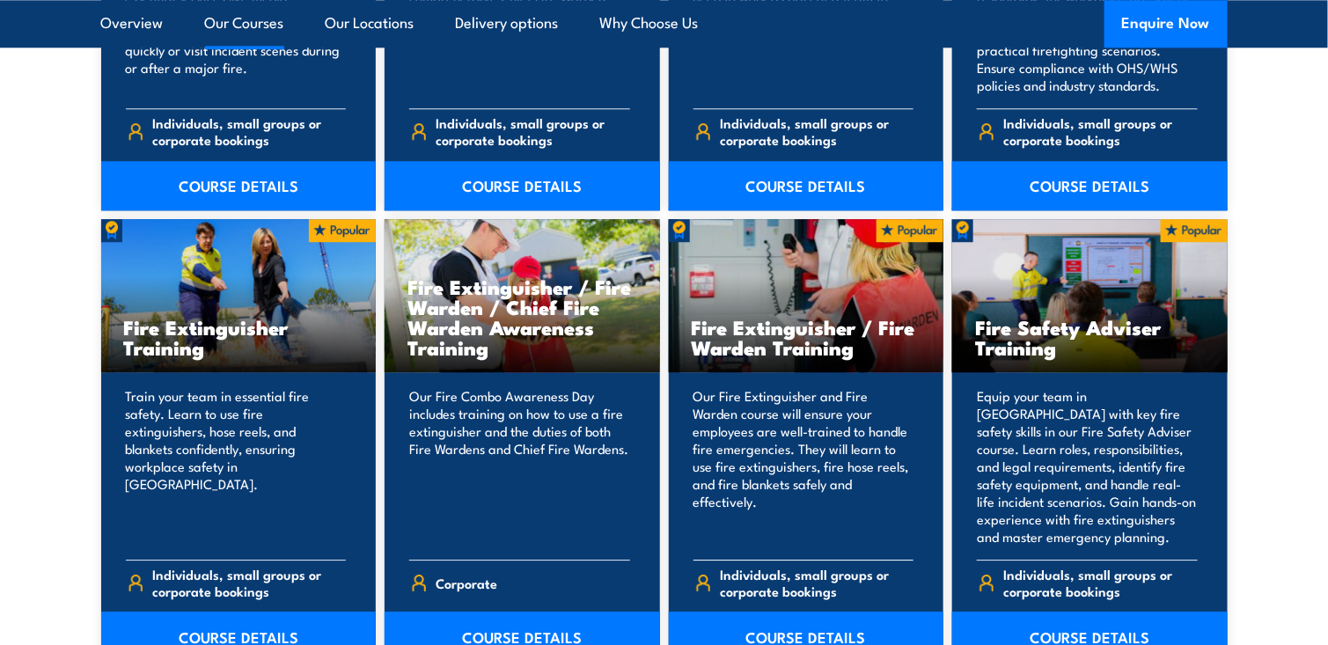
scroll to position [1761, 0]
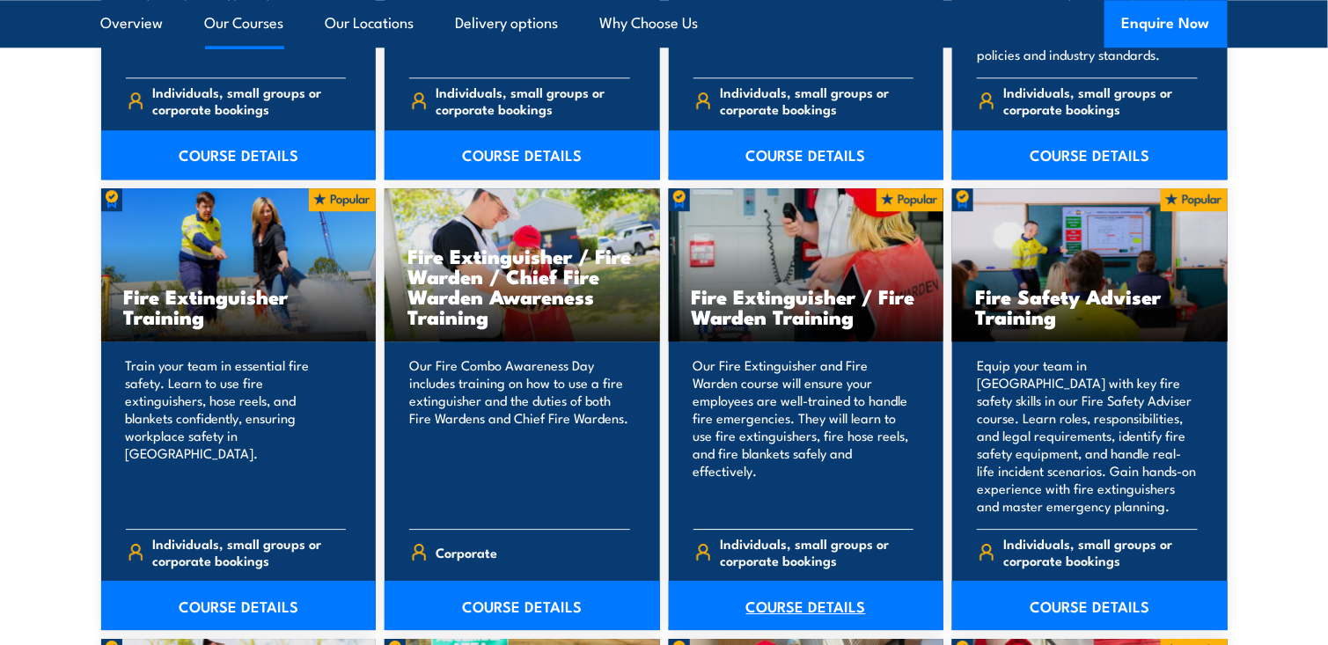
click at [779, 605] on link "COURSE DETAILS" at bounding box center [807, 605] width 276 height 49
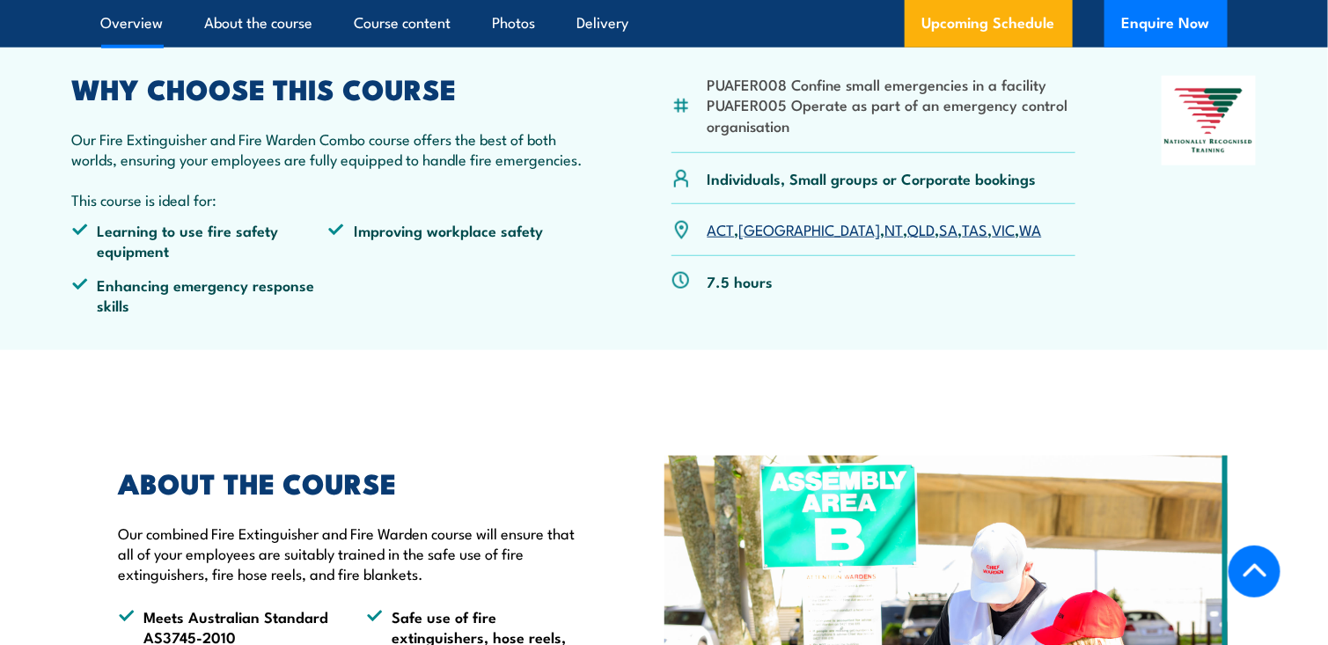
scroll to position [616, 0]
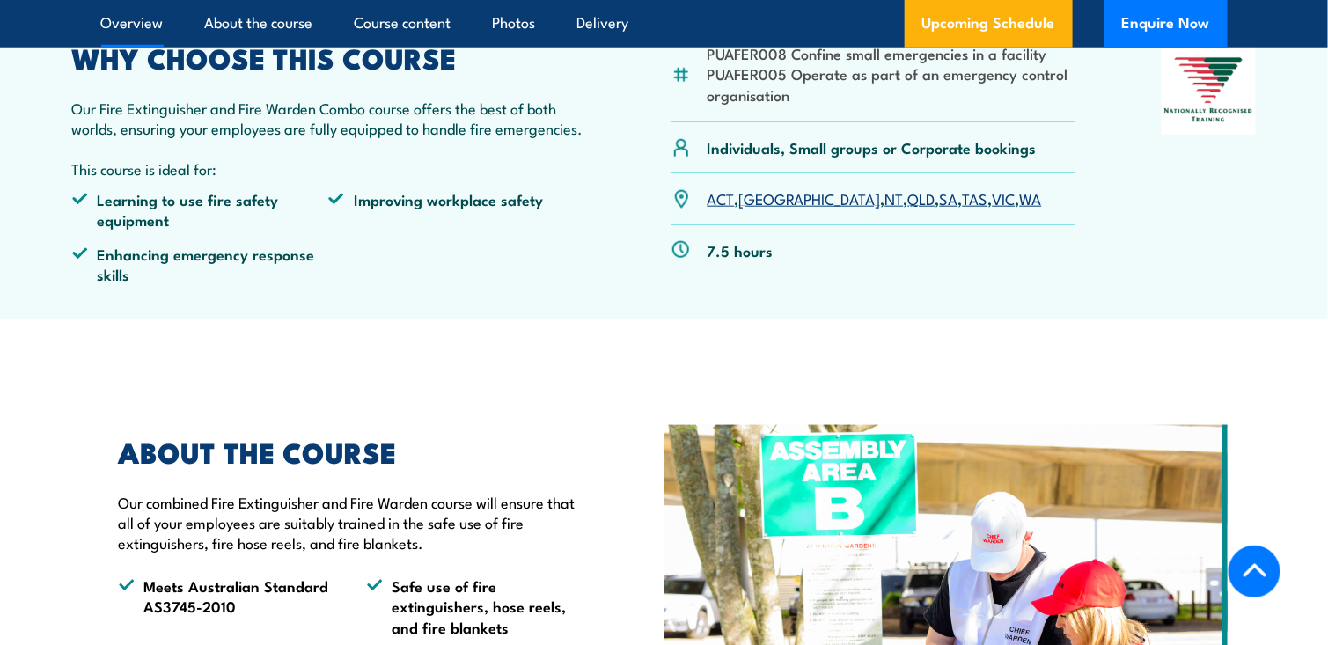
click at [940, 197] on link "SA" at bounding box center [949, 197] width 18 height 21
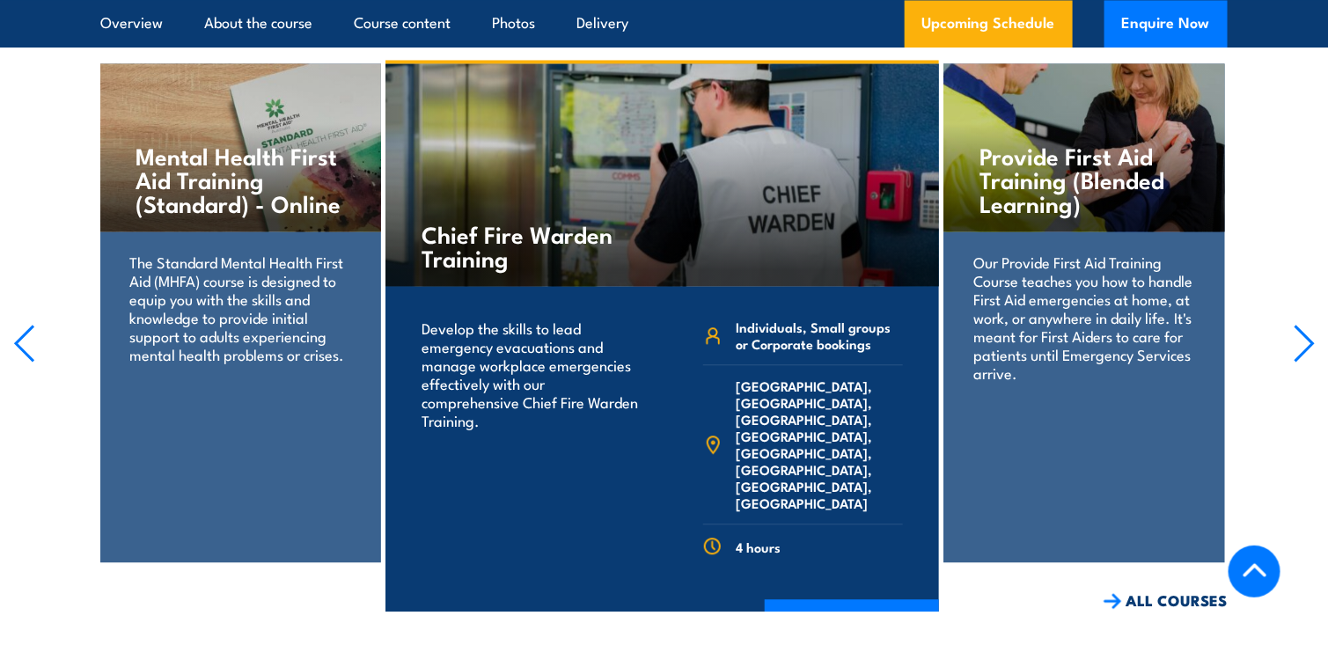
scroll to position [3946, 0]
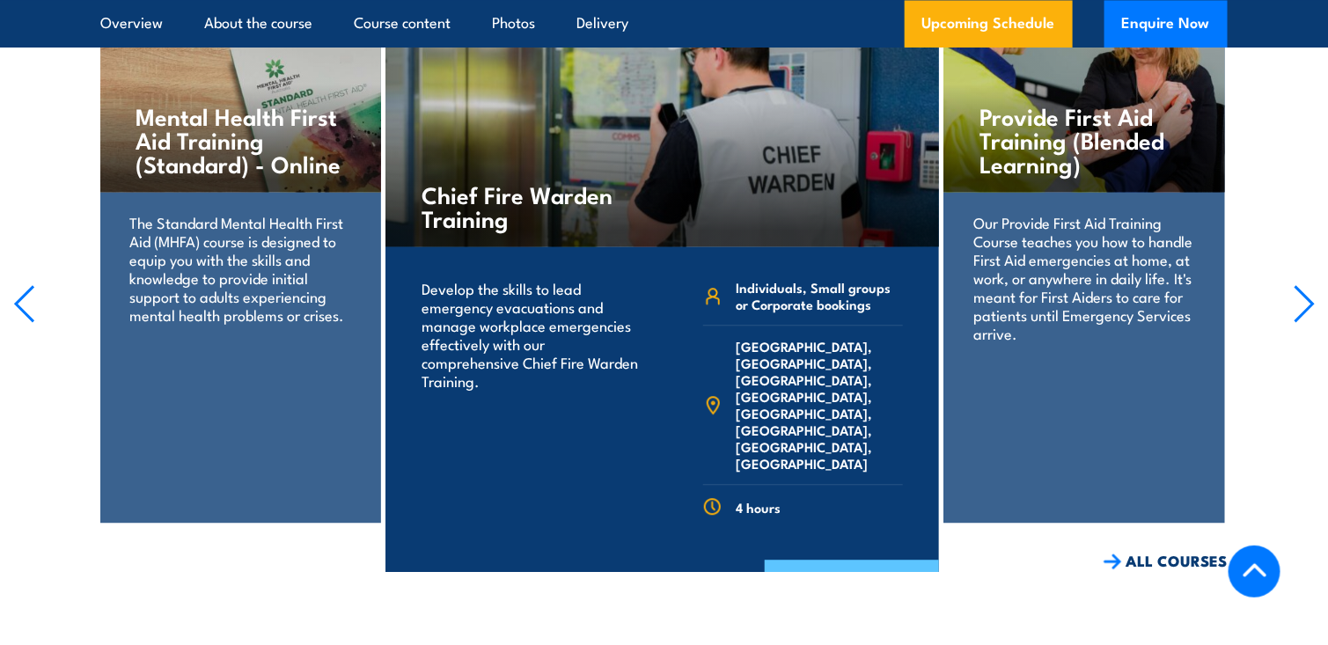
click at [821, 560] on link "COURSE DETAILS" at bounding box center [852, 583] width 174 height 46
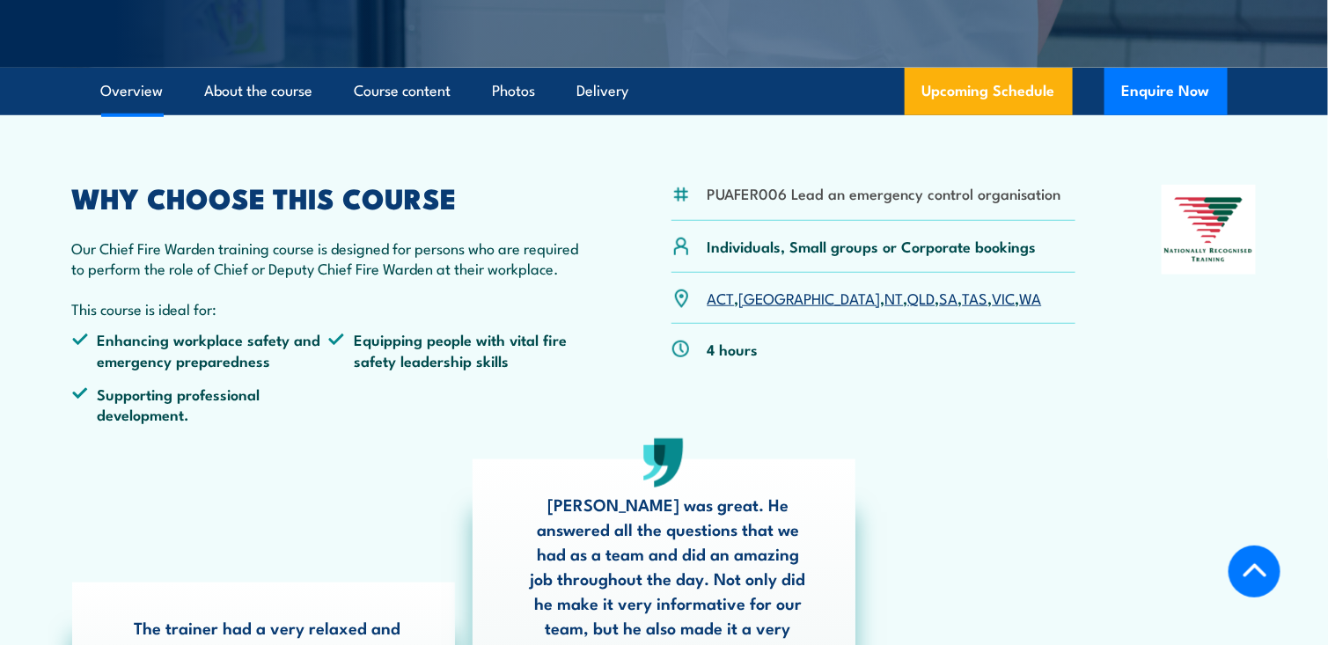
scroll to position [440, 0]
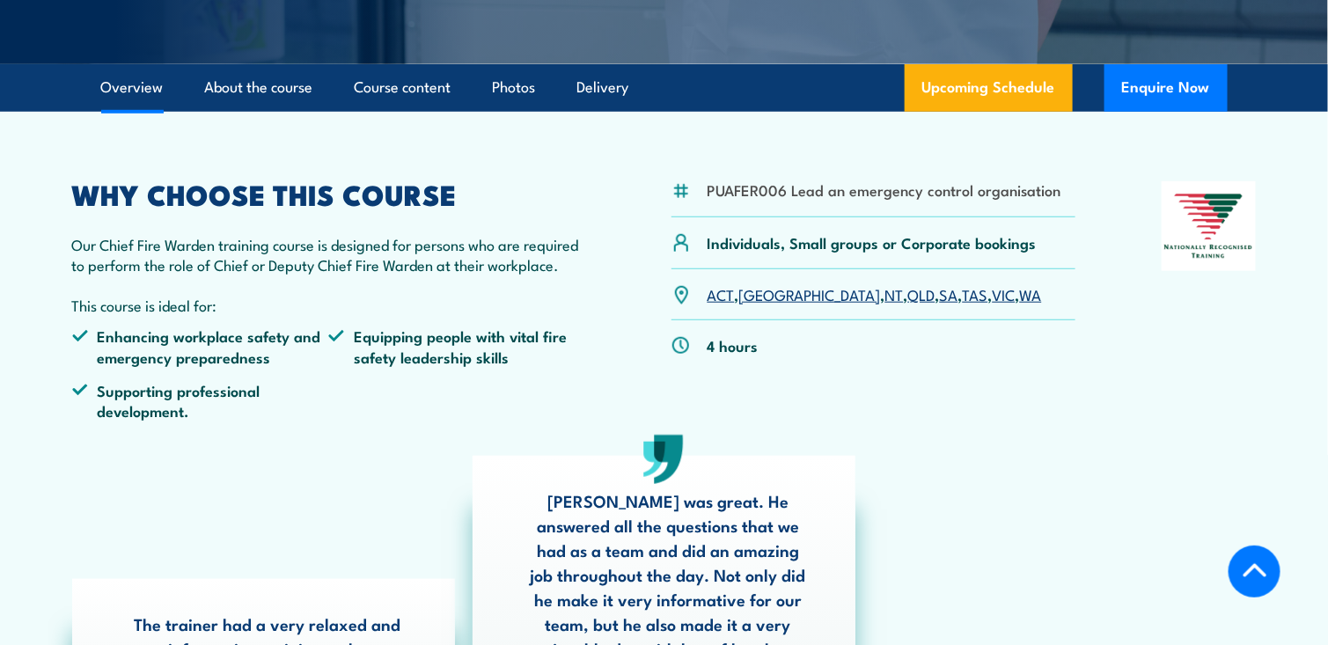
click at [940, 298] on link "SA" at bounding box center [949, 293] width 18 height 21
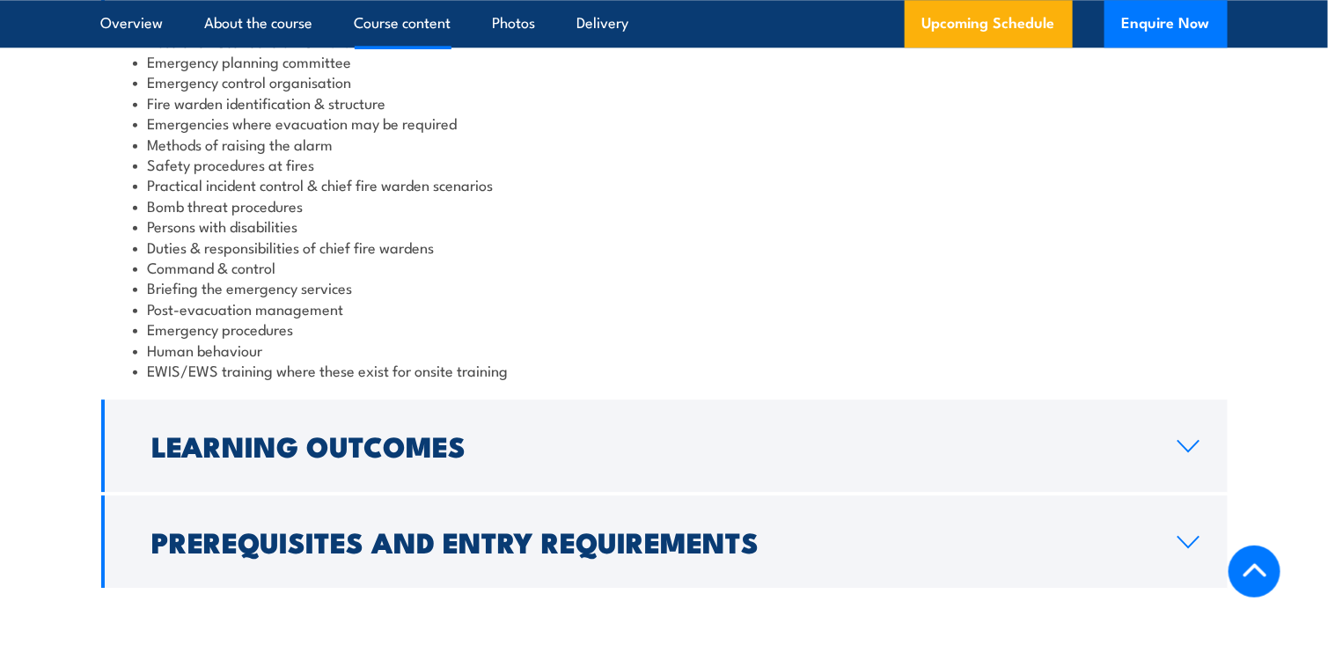
scroll to position [1908, 0]
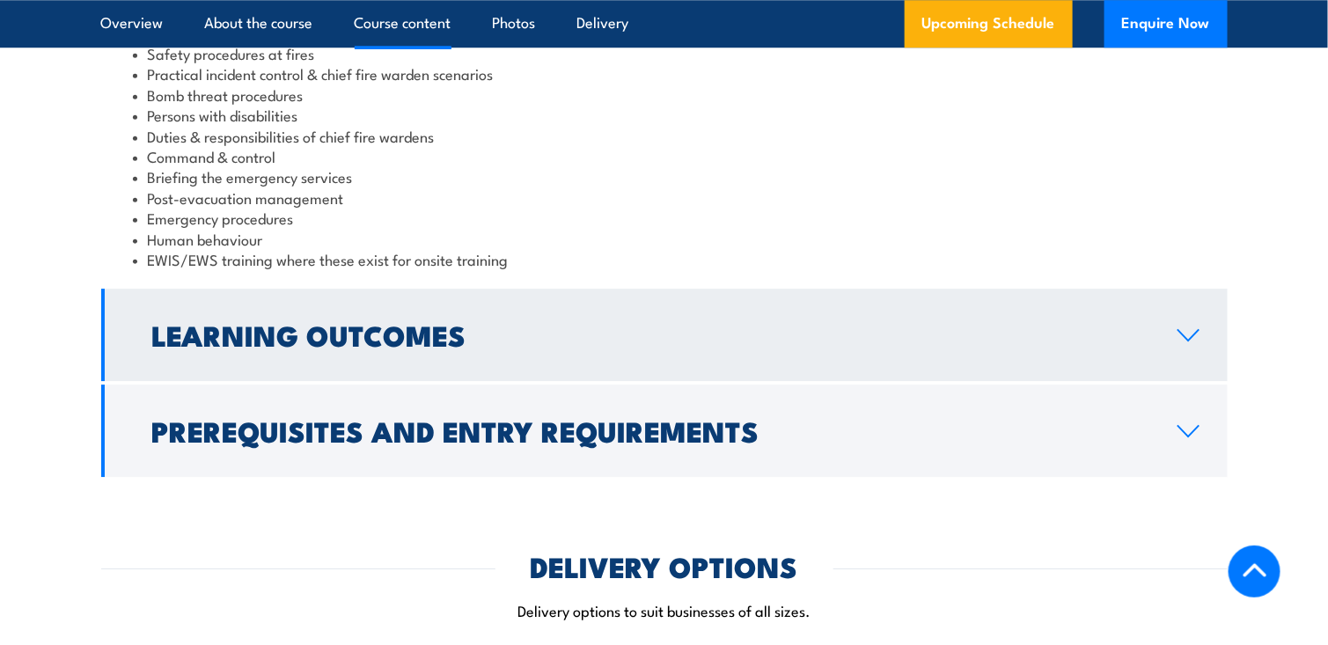
click at [379, 333] on h2 "Learning Outcomes" at bounding box center [650, 334] width 997 height 25
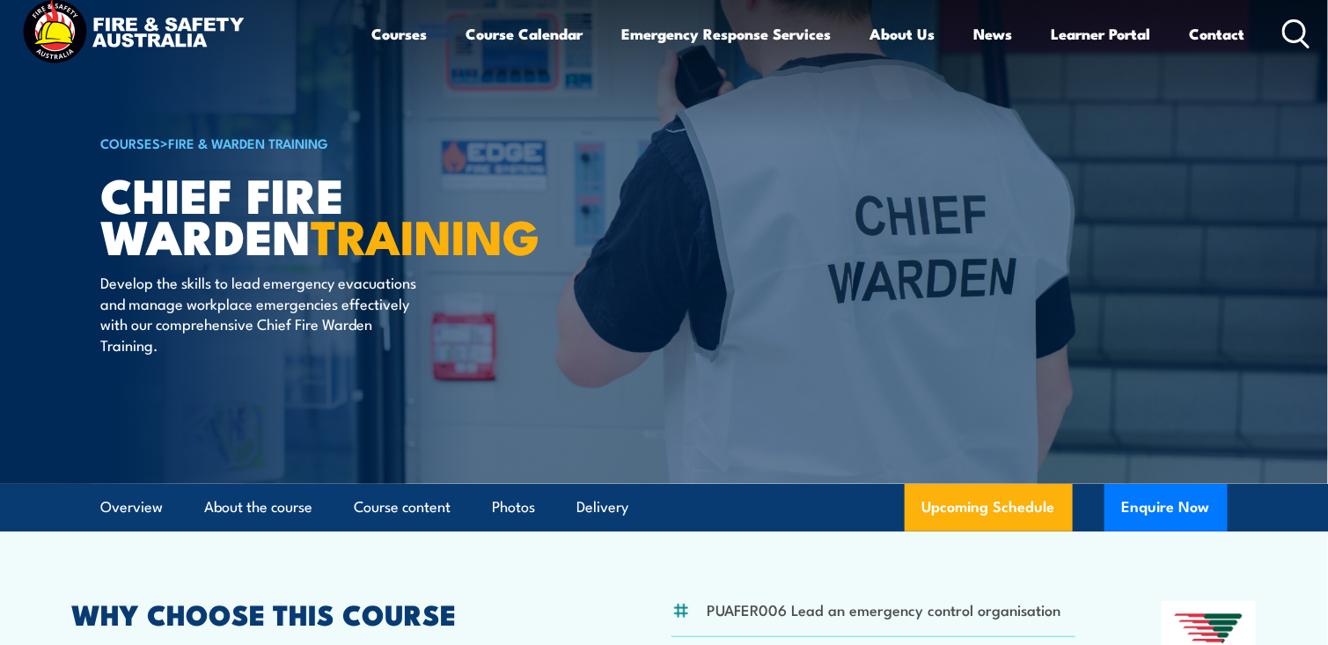
scroll to position [0, 0]
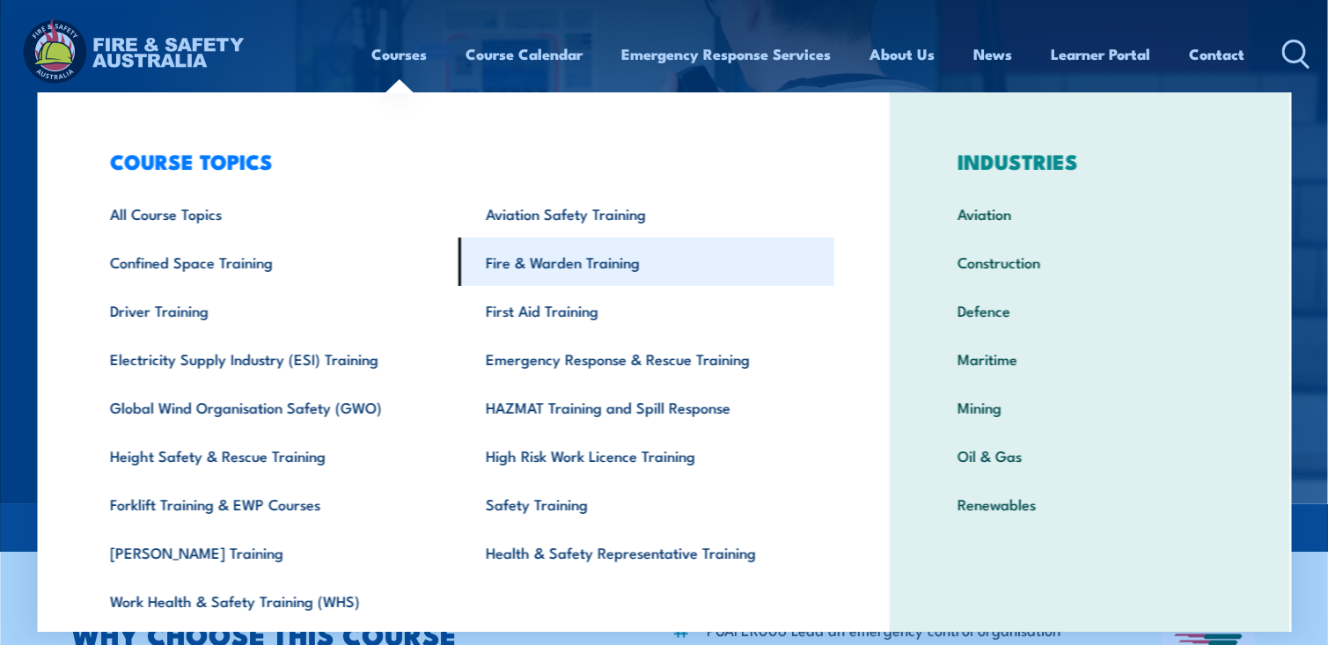
click at [541, 265] on link "Fire & Warden Training" at bounding box center [647, 262] width 376 height 48
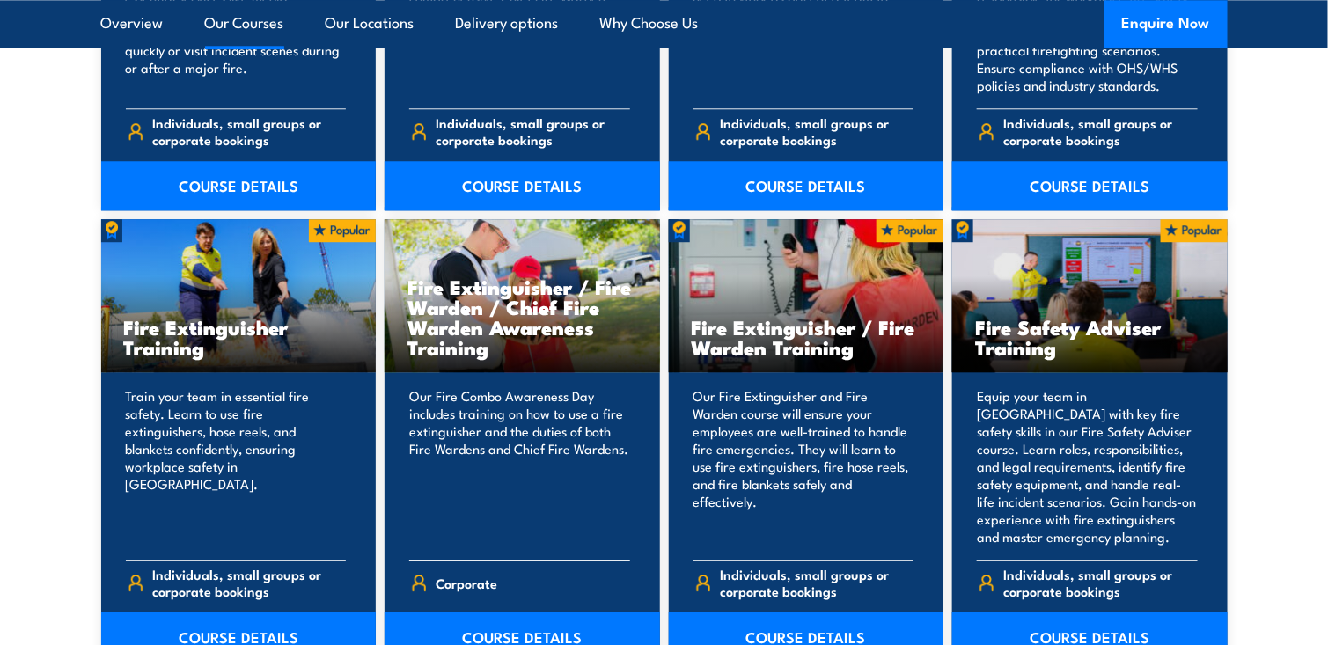
scroll to position [1761, 0]
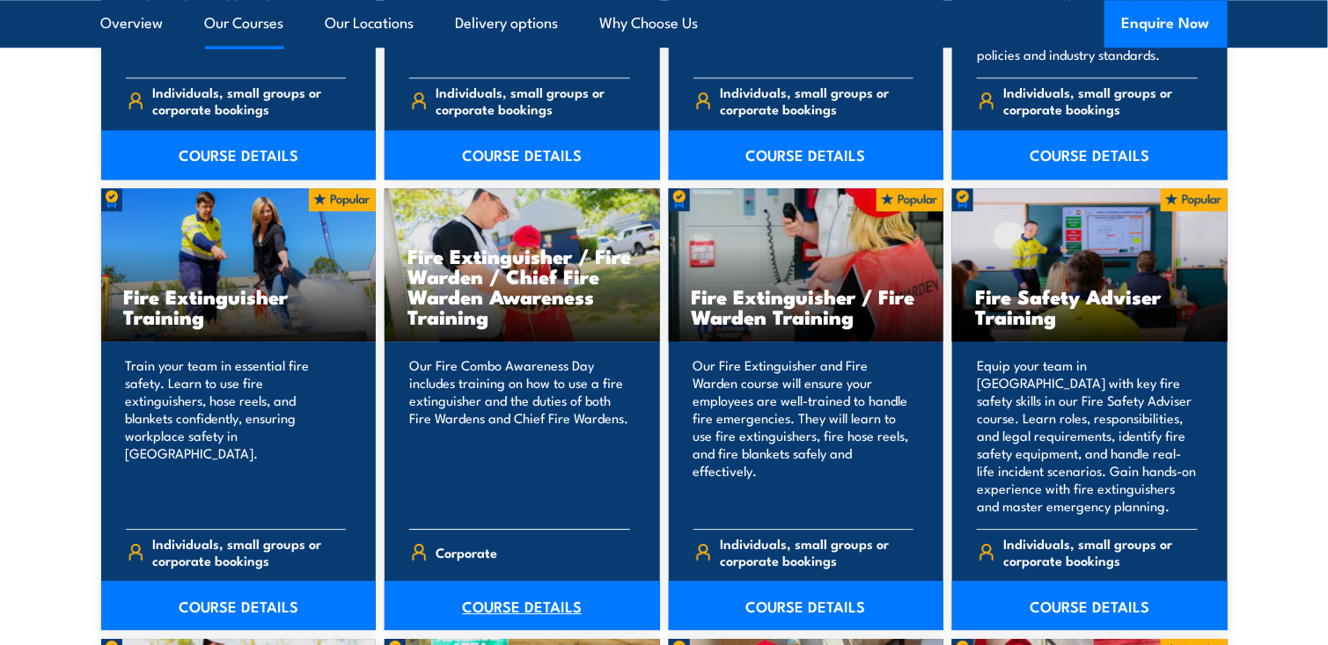
click at [528, 601] on link "COURSE DETAILS" at bounding box center [523, 605] width 276 height 49
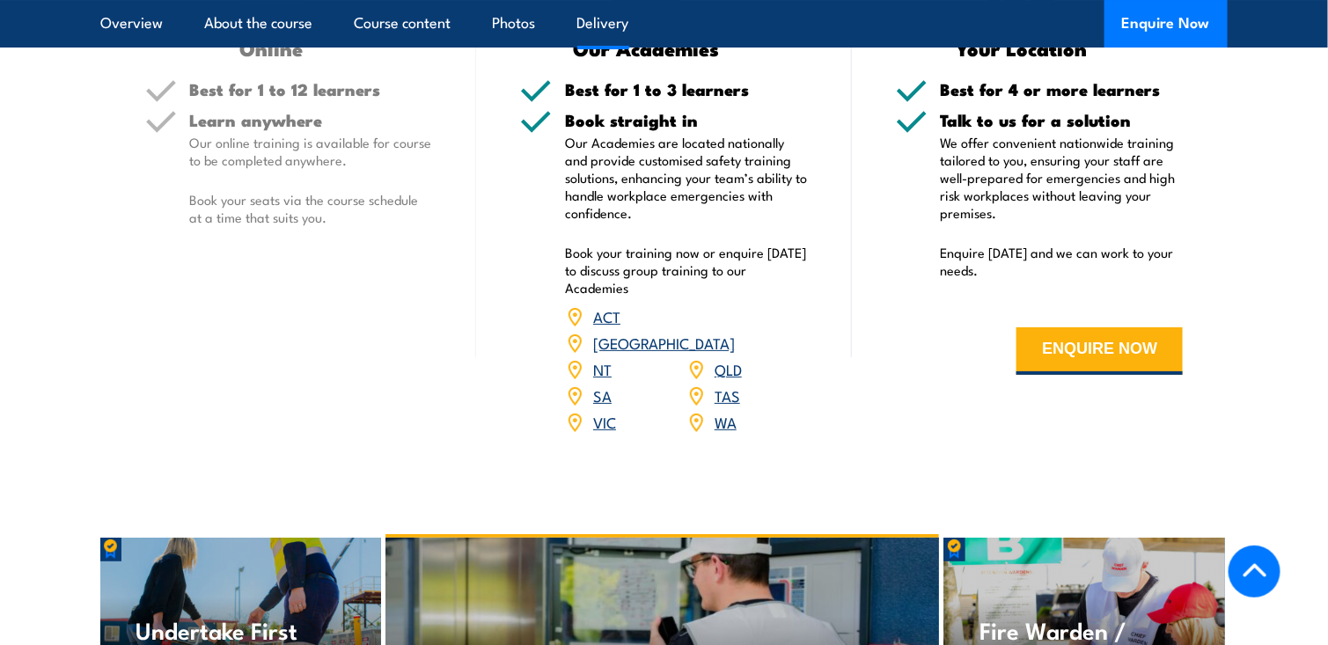
scroll to position [2553, 0]
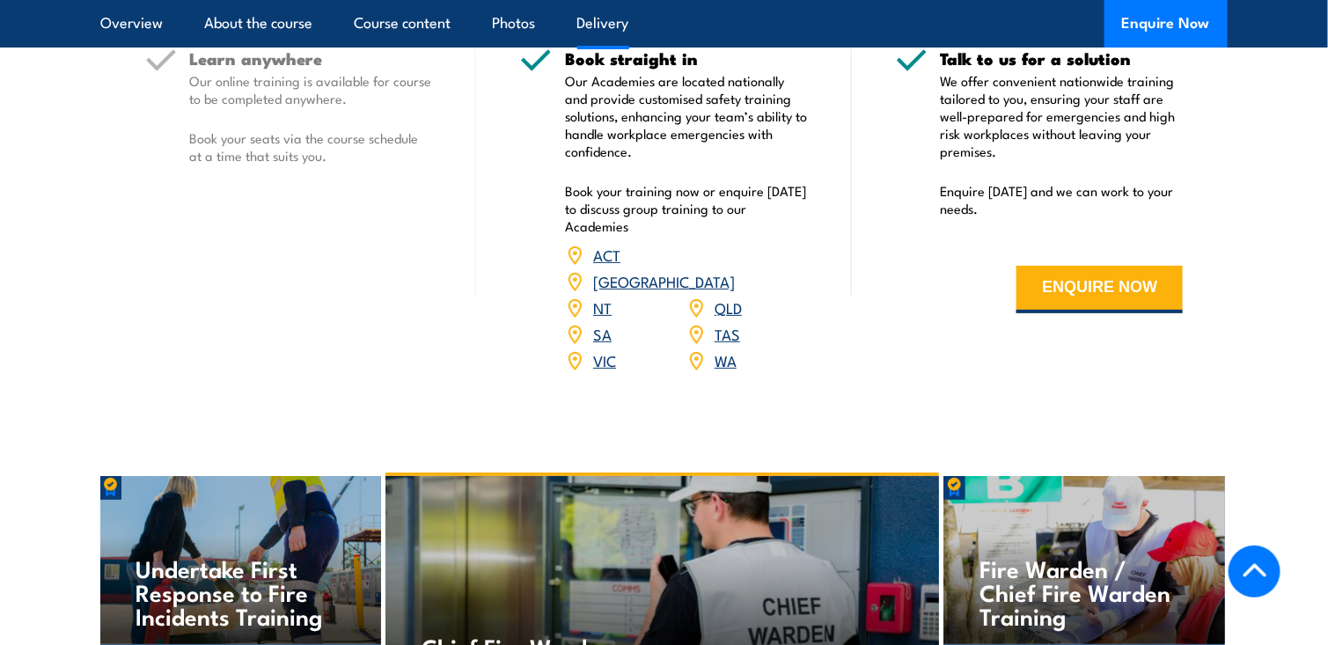
click at [602, 323] on link "SA" at bounding box center [602, 333] width 18 height 21
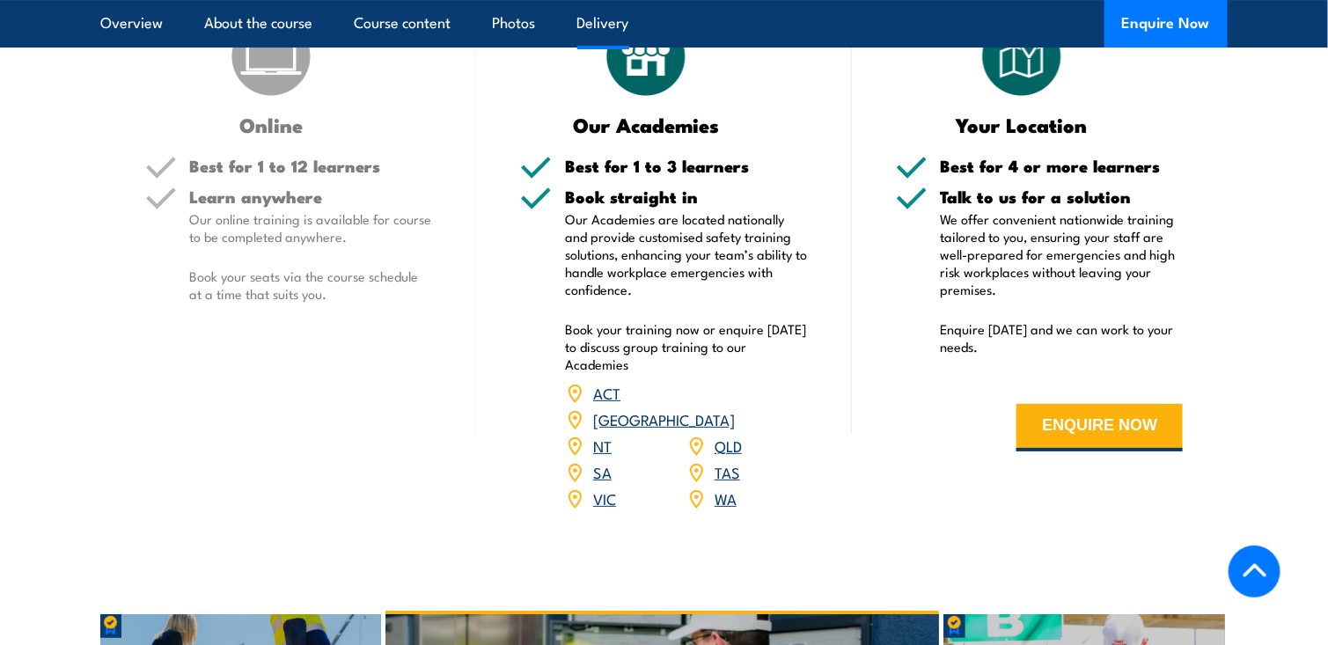
scroll to position [2377, 0]
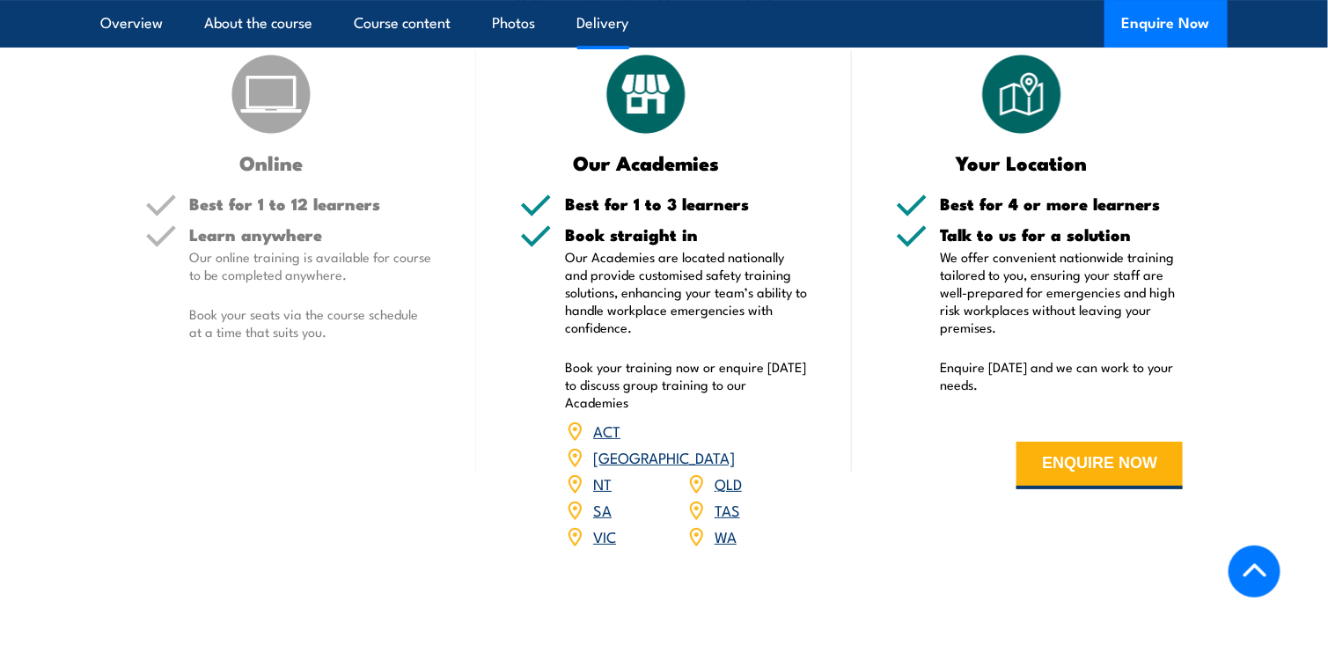
click at [604, 499] on link "SA" at bounding box center [602, 509] width 18 height 21
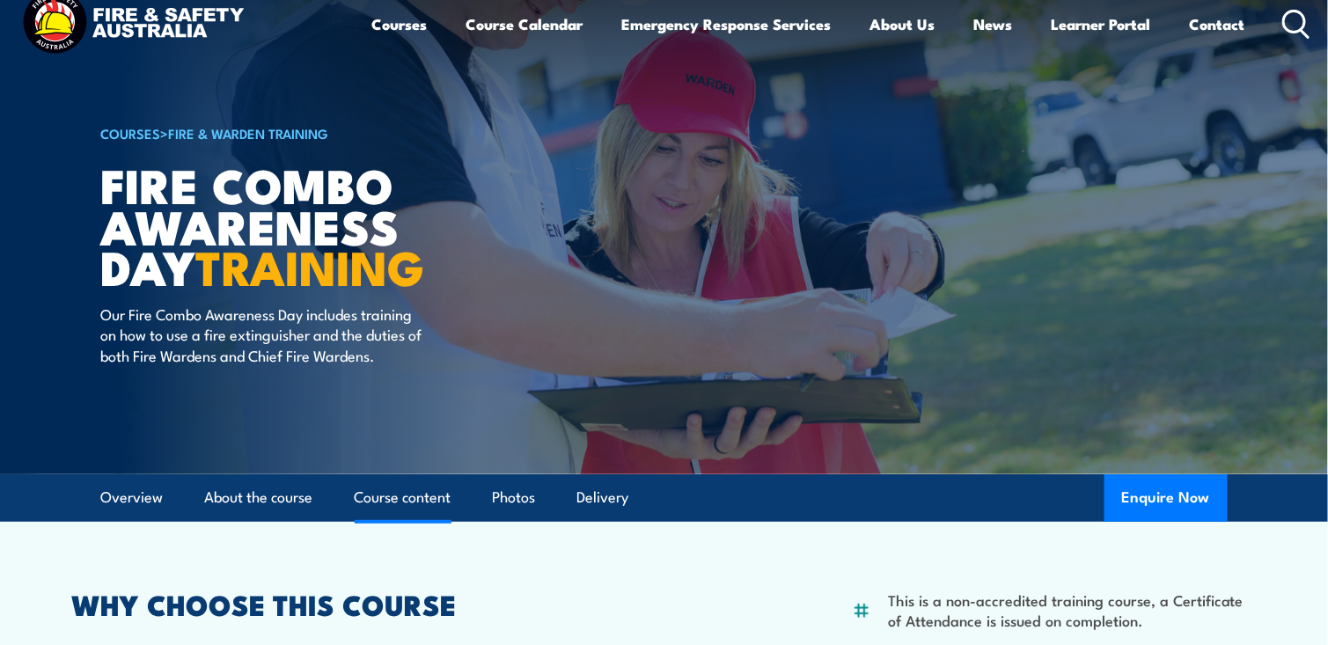
scroll to position [0, 0]
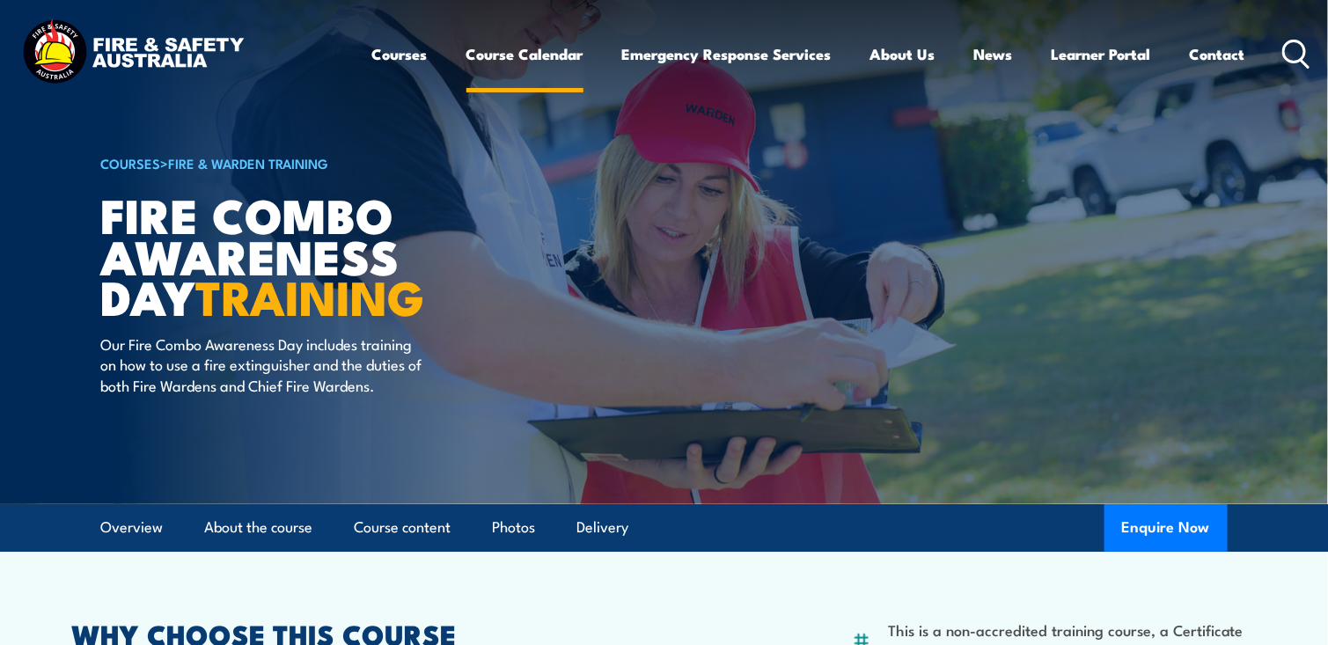
click at [480, 52] on link "Course Calendar" at bounding box center [525, 54] width 117 height 47
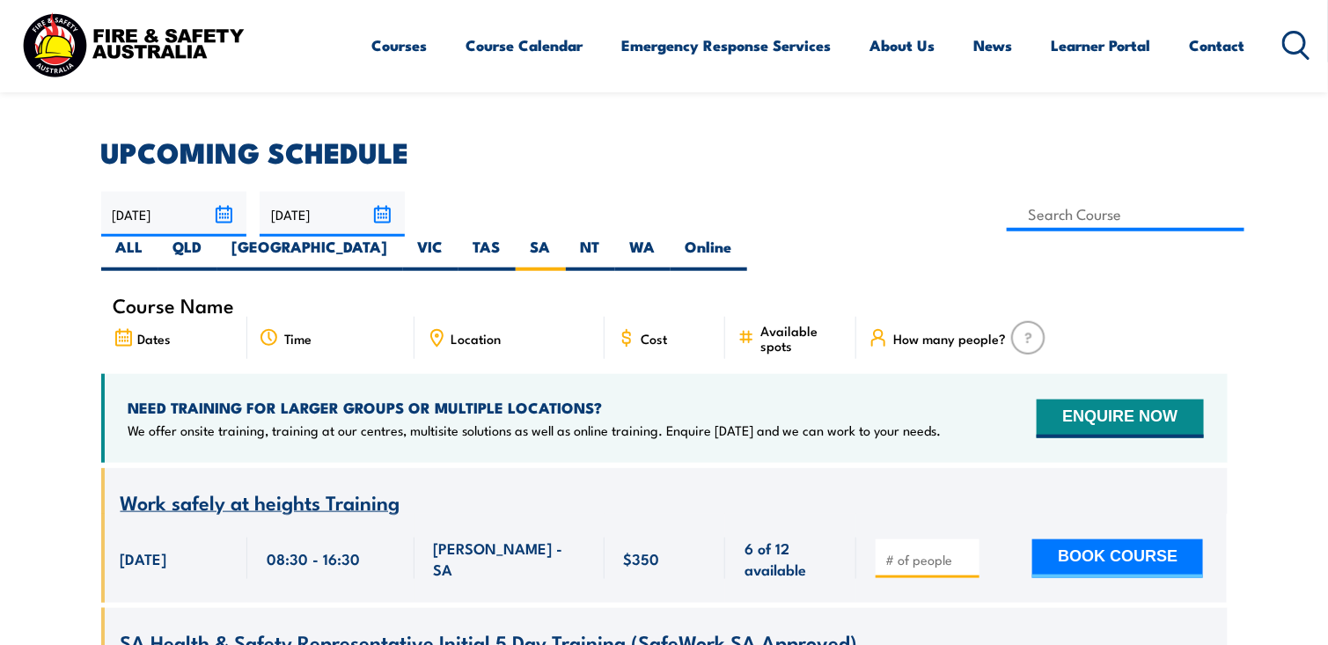
scroll to position [405, 0]
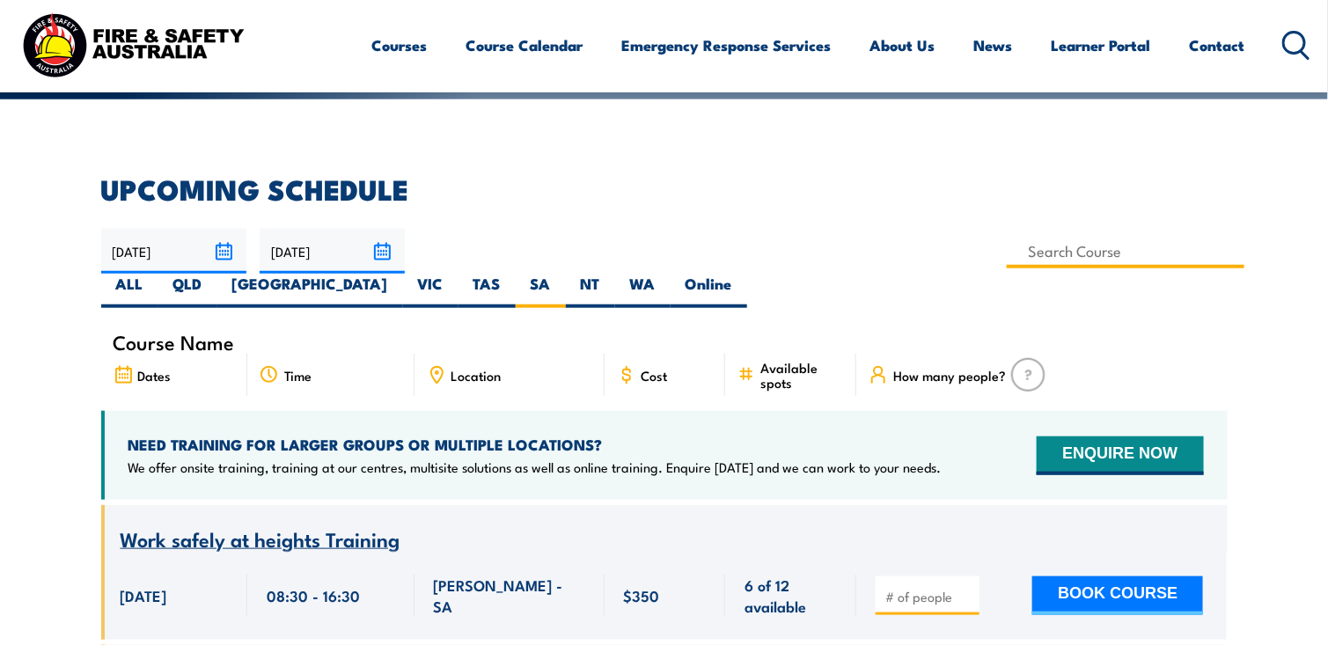
click at [1007, 245] on input at bounding box center [1126, 251] width 239 height 34
type input "Fire Extinguisher / Fire Warden / Chief Fire Warden Awareness Training"
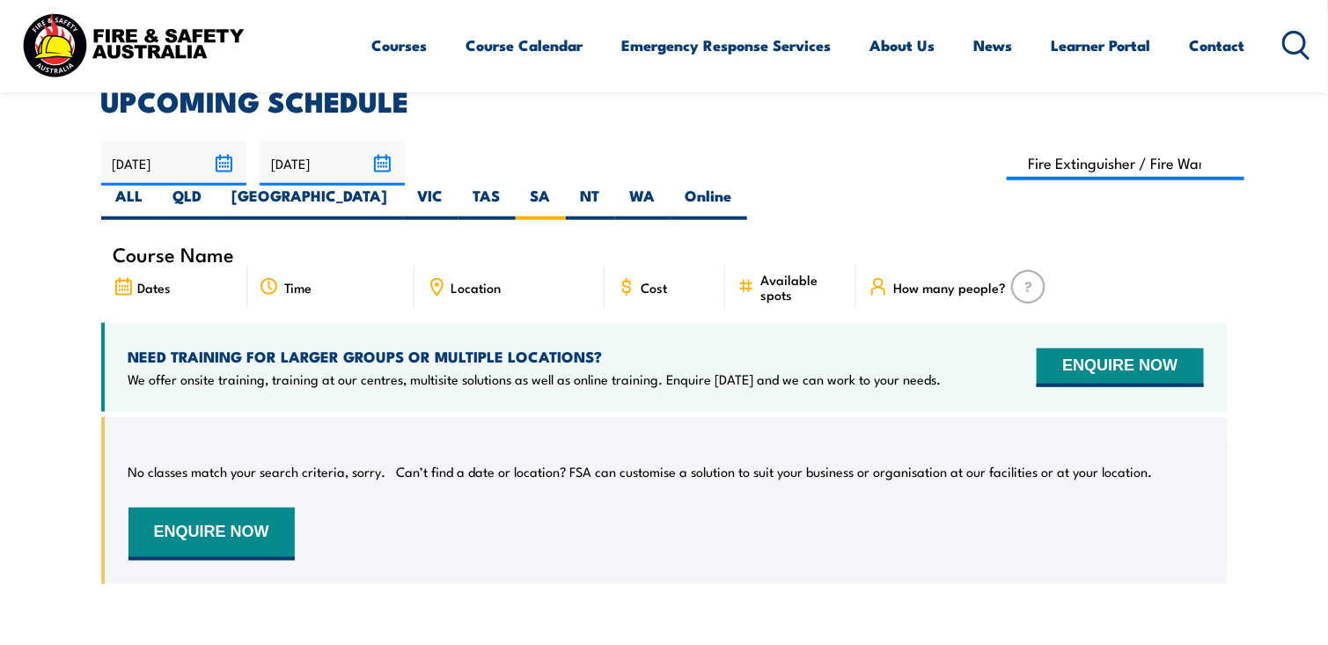
scroll to position [405, 0]
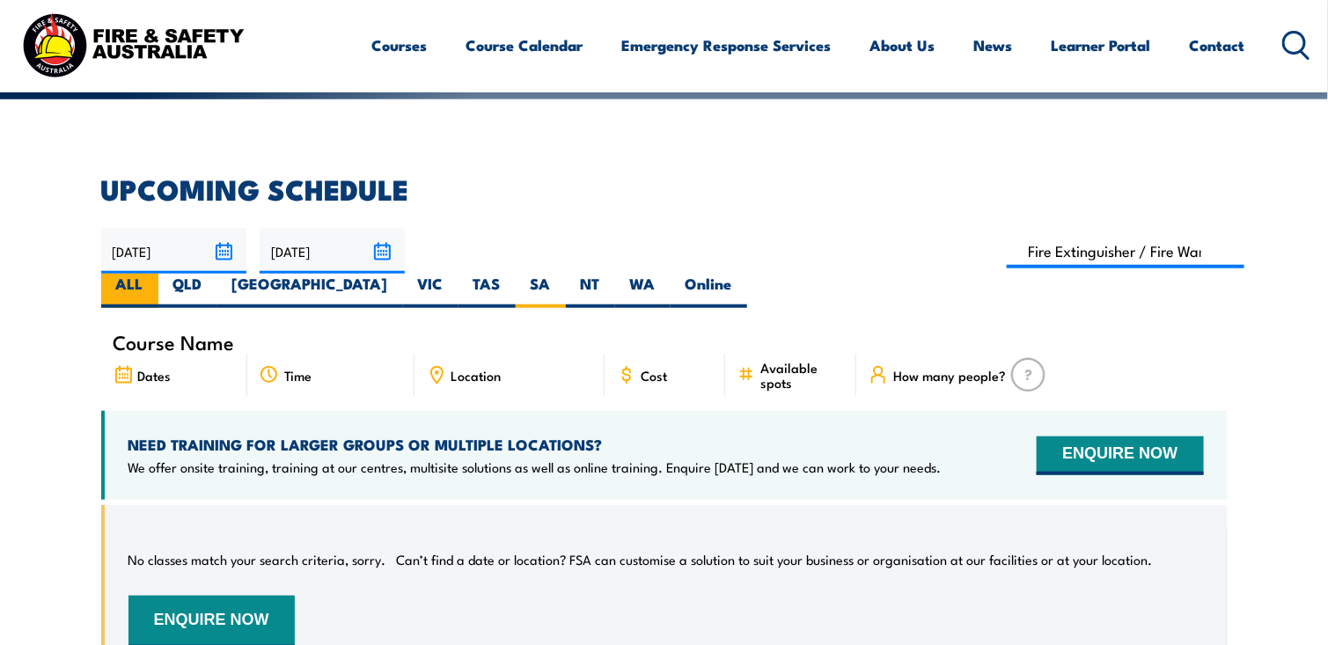
click at [158, 274] on label "ALL" at bounding box center [129, 291] width 57 height 34
click at [155, 274] on input "ALL" at bounding box center [148, 279] width 11 height 11
radio input "true"
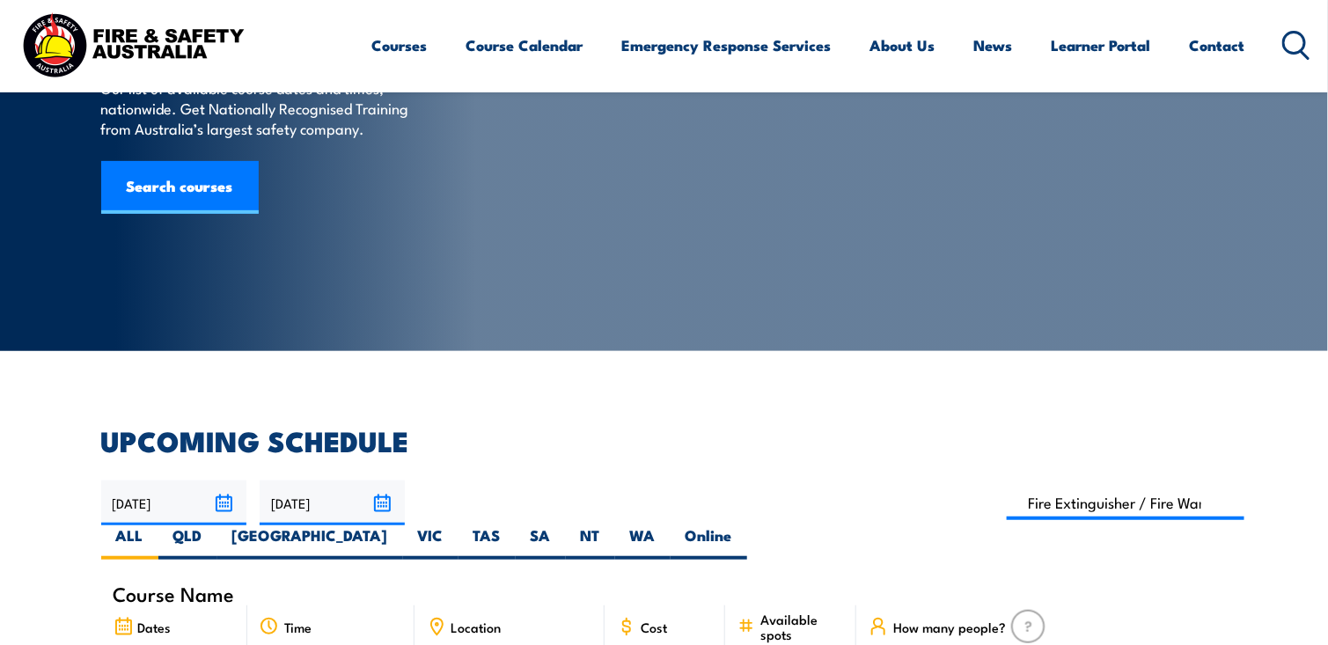
scroll to position [141, 0]
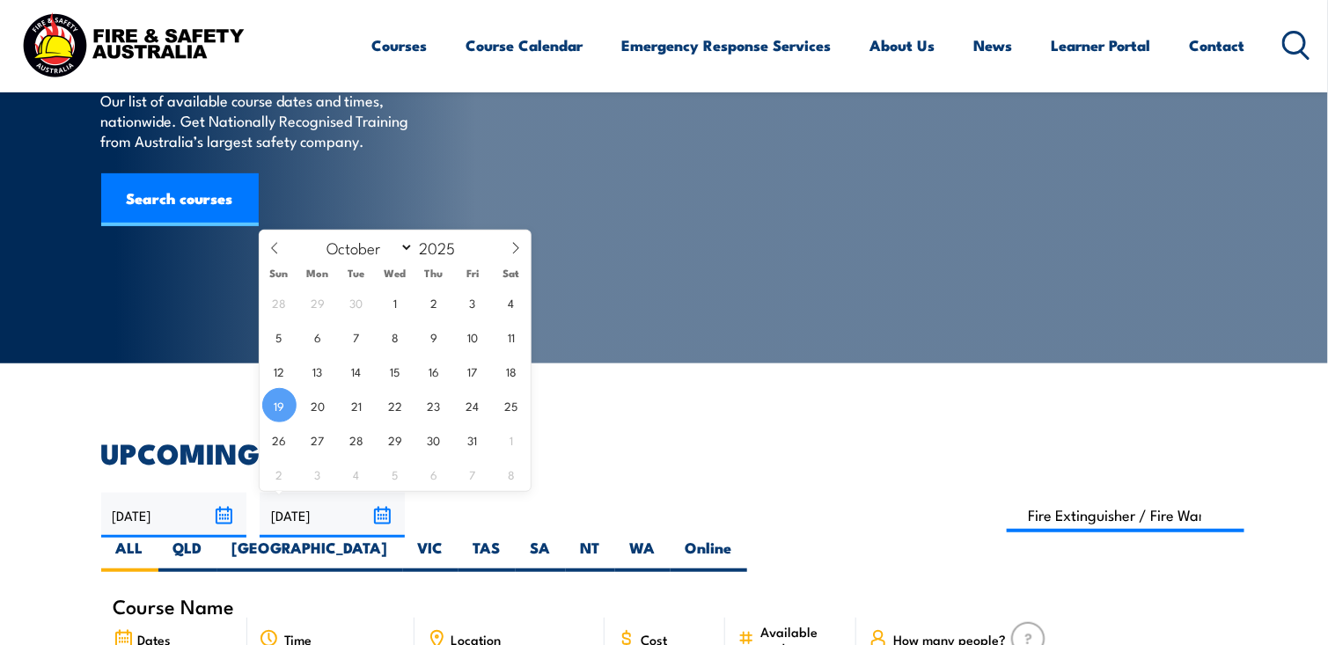
click at [379, 511] on input "19/10/2025" at bounding box center [332, 515] width 145 height 45
click at [518, 246] on icon at bounding box center [516, 247] width 6 height 11
click at [523, 246] on span at bounding box center [516, 255] width 30 height 48
select select "11"
click at [523, 246] on span at bounding box center [516, 255] width 30 height 48
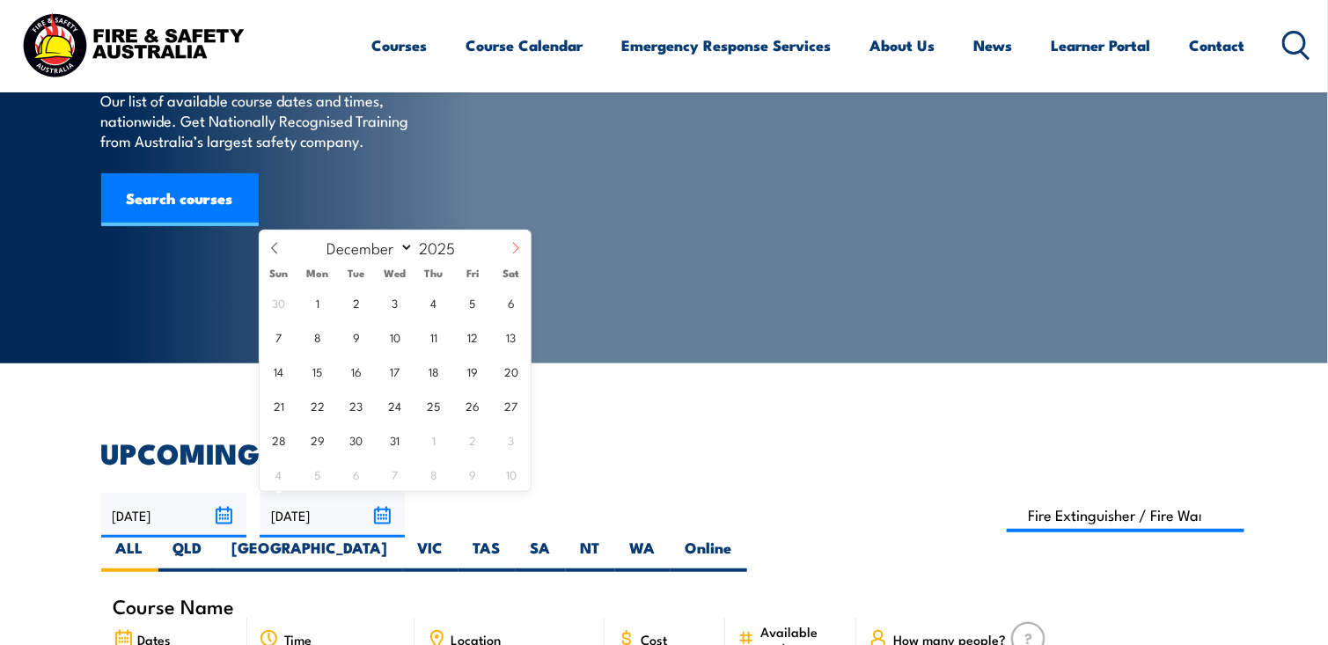
type input "2026"
click at [523, 246] on span at bounding box center [516, 255] width 30 height 48
select select "3"
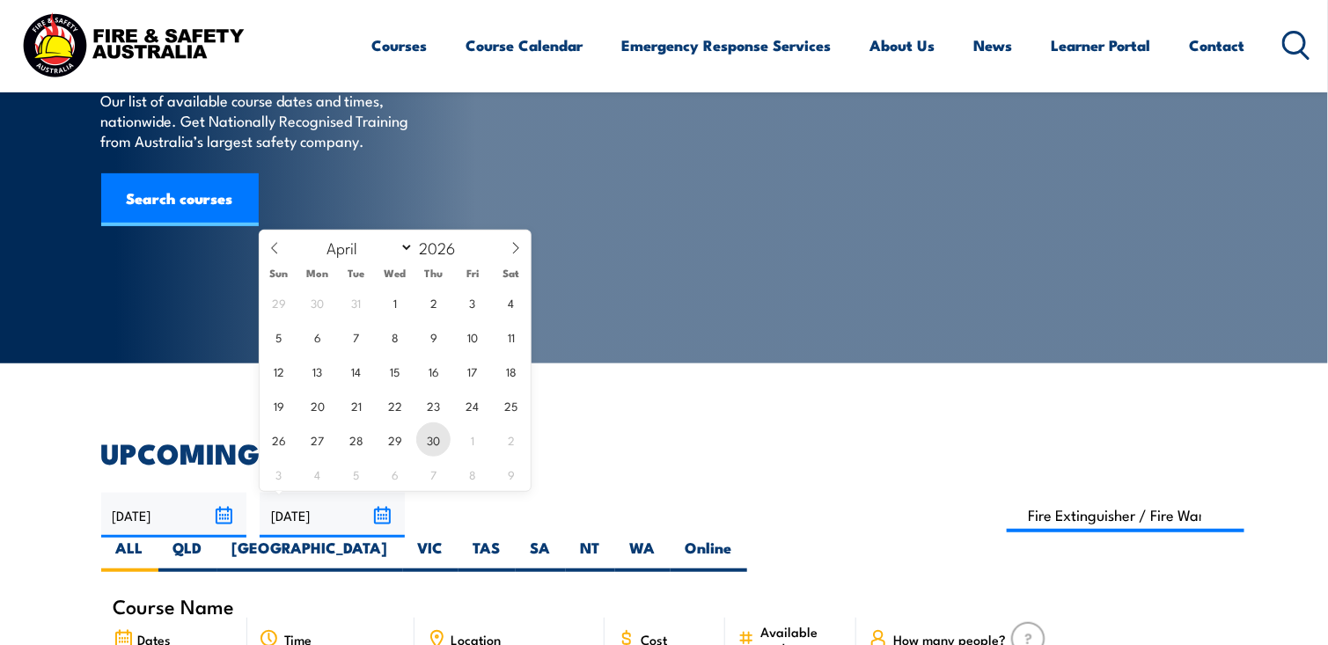
click at [440, 443] on span "30" at bounding box center [433, 440] width 34 height 34
type input "30/04/2026"
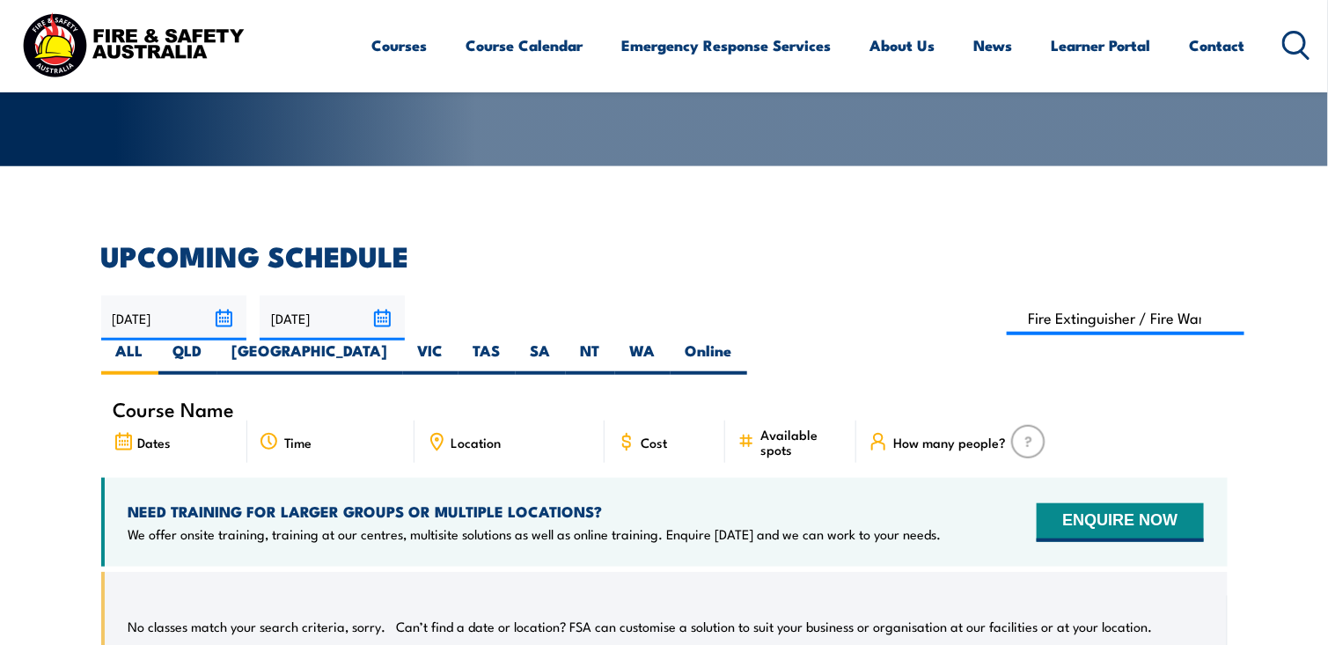
scroll to position [317, 0]
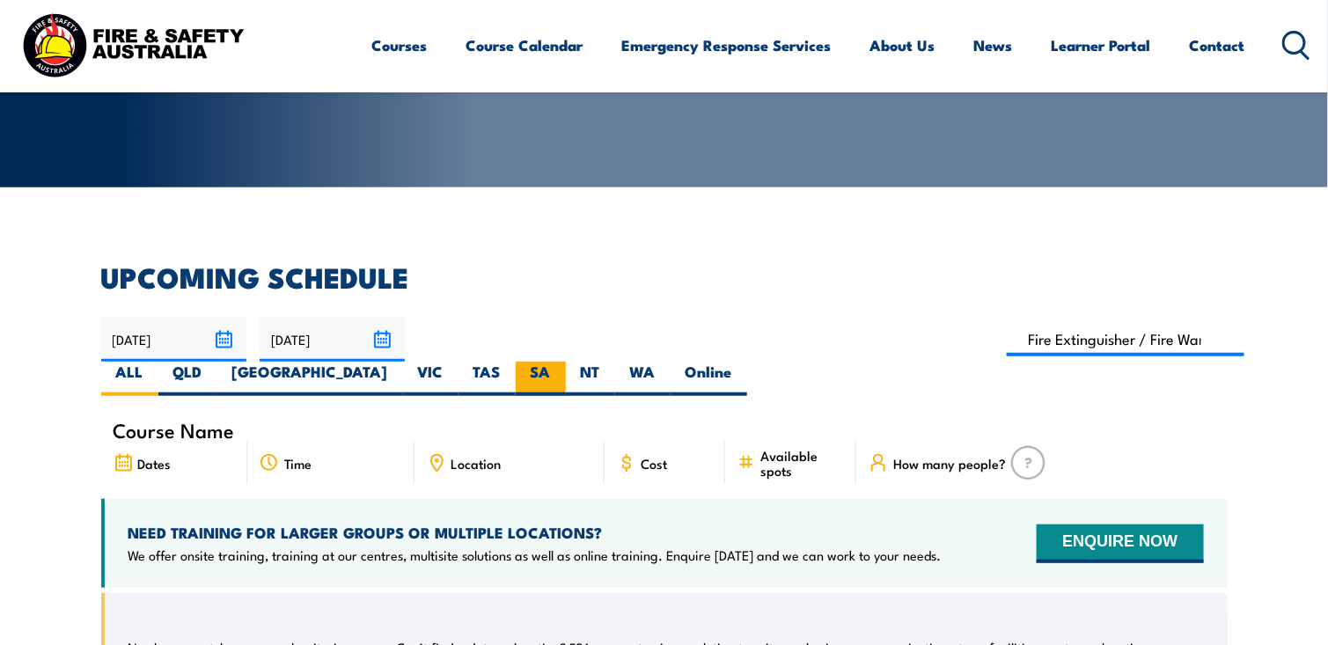
click at [566, 362] on label "SA" at bounding box center [541, 379] width 50 height 34
click at [562, 362] on input "SA" at bounding box center [556, 367] width 11 height 11
radio input "true"
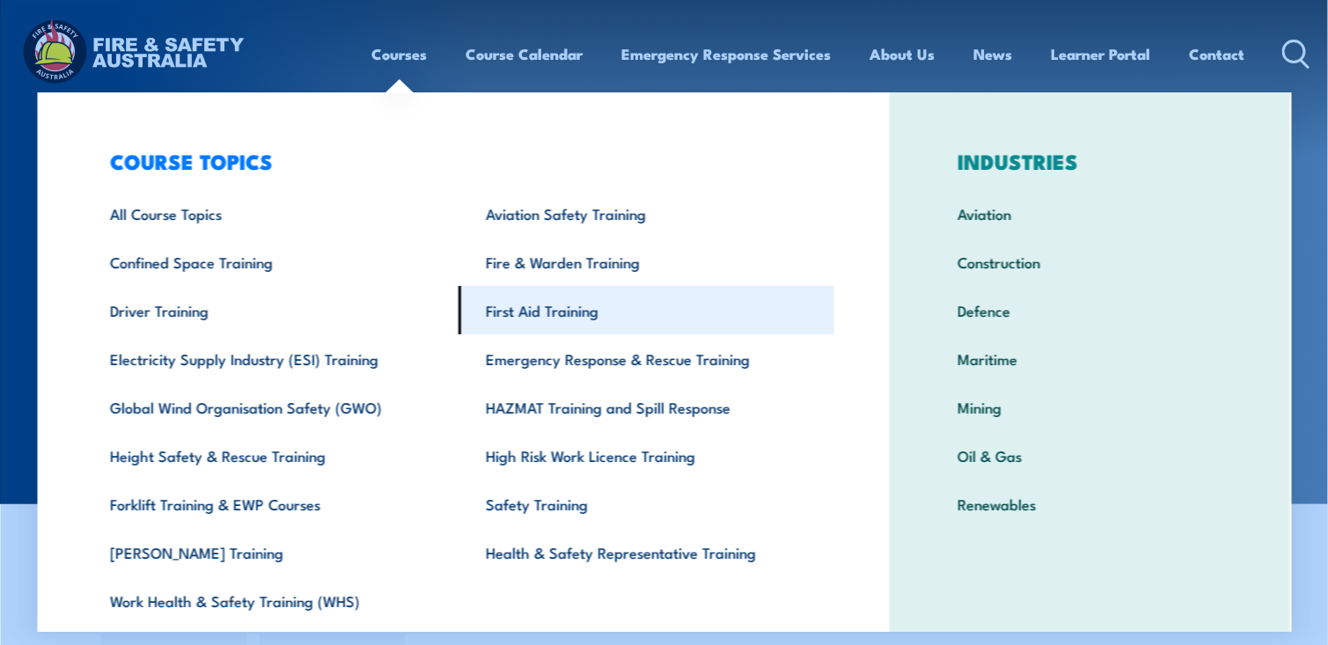
click at [535, 318] on link "First Aid Training" at bounding box center [647, 310] width 376 height 48
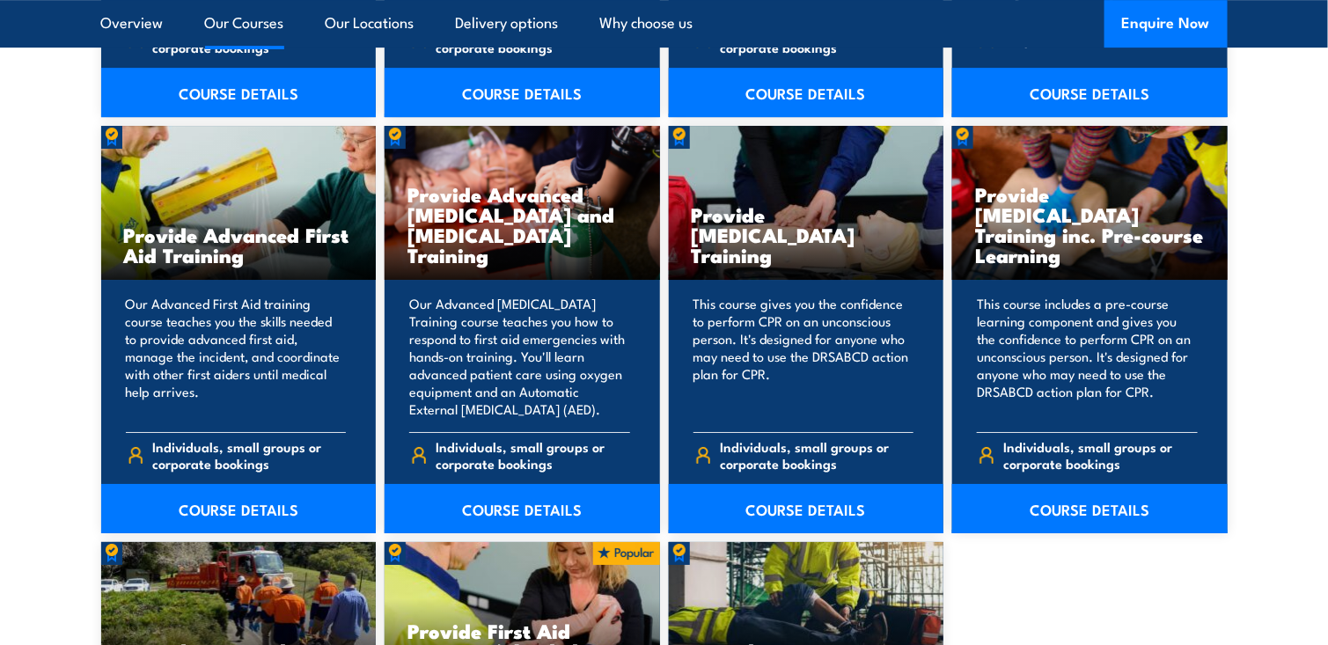
scroll to position [2201, 0]
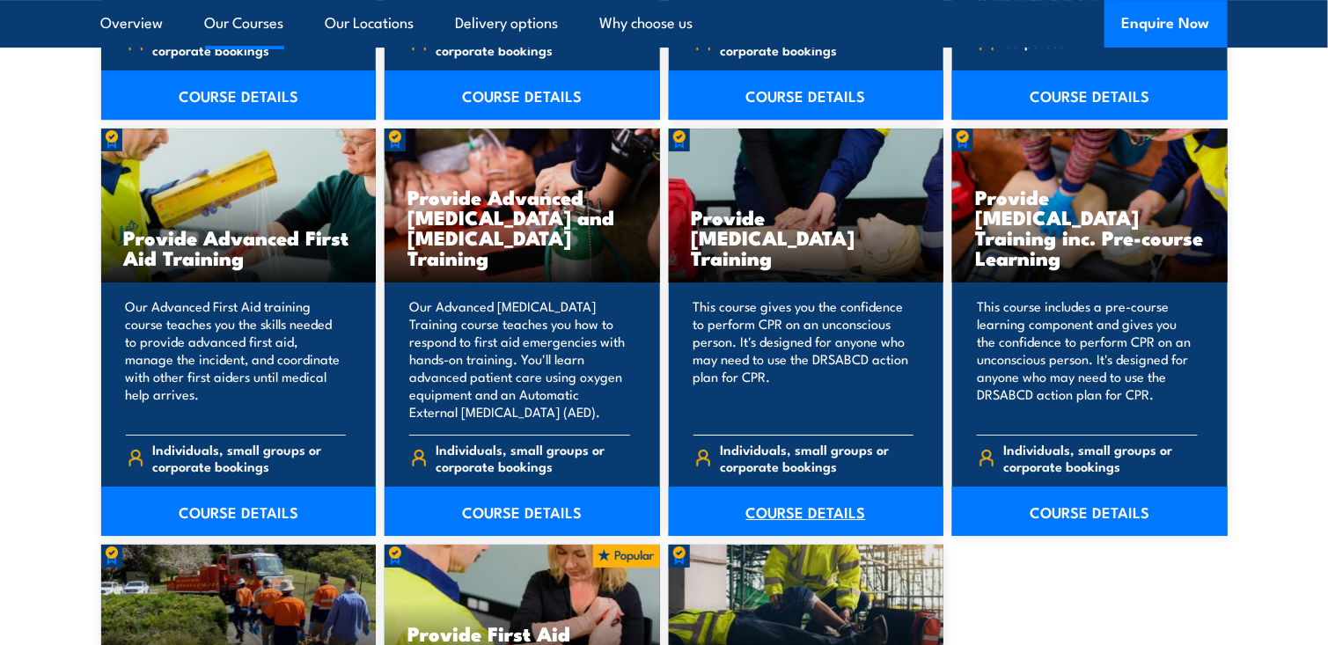
click at [807, 509] on link "COURSE DETAILS" at bounding box center [807, 511] width 276 height 49
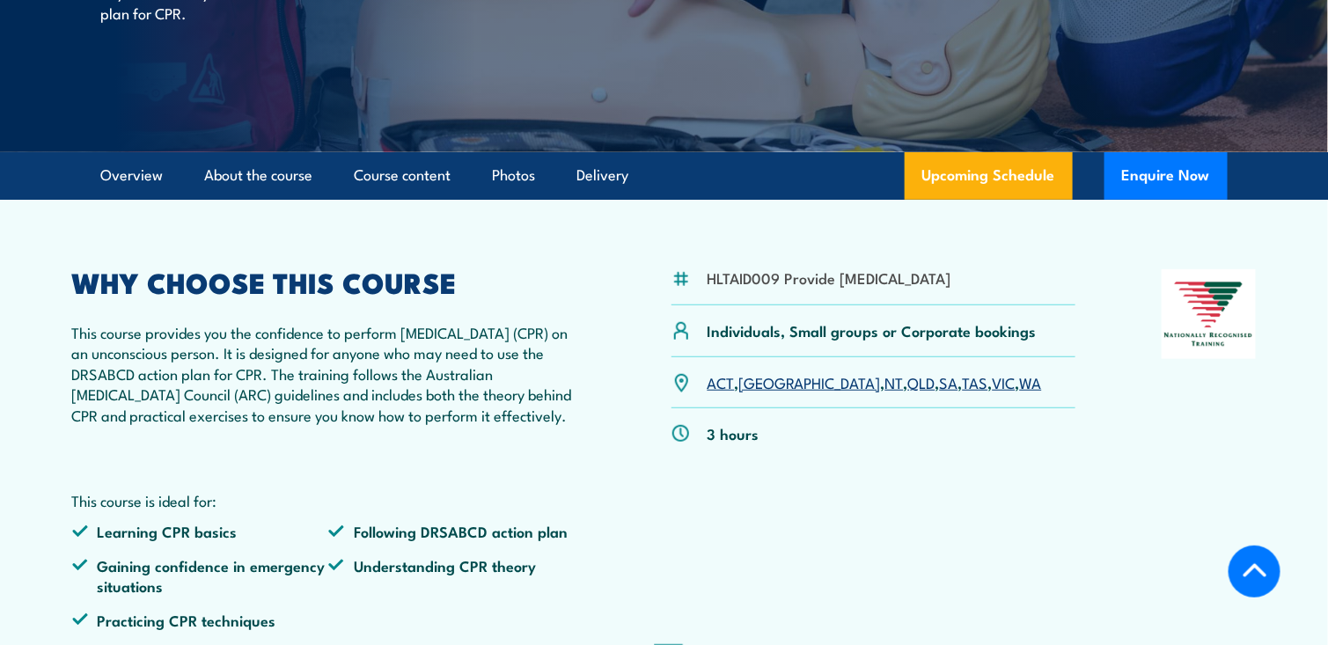
click at [940, 393] on link "SA" at bounding box center [949, 381] width 18 height 21
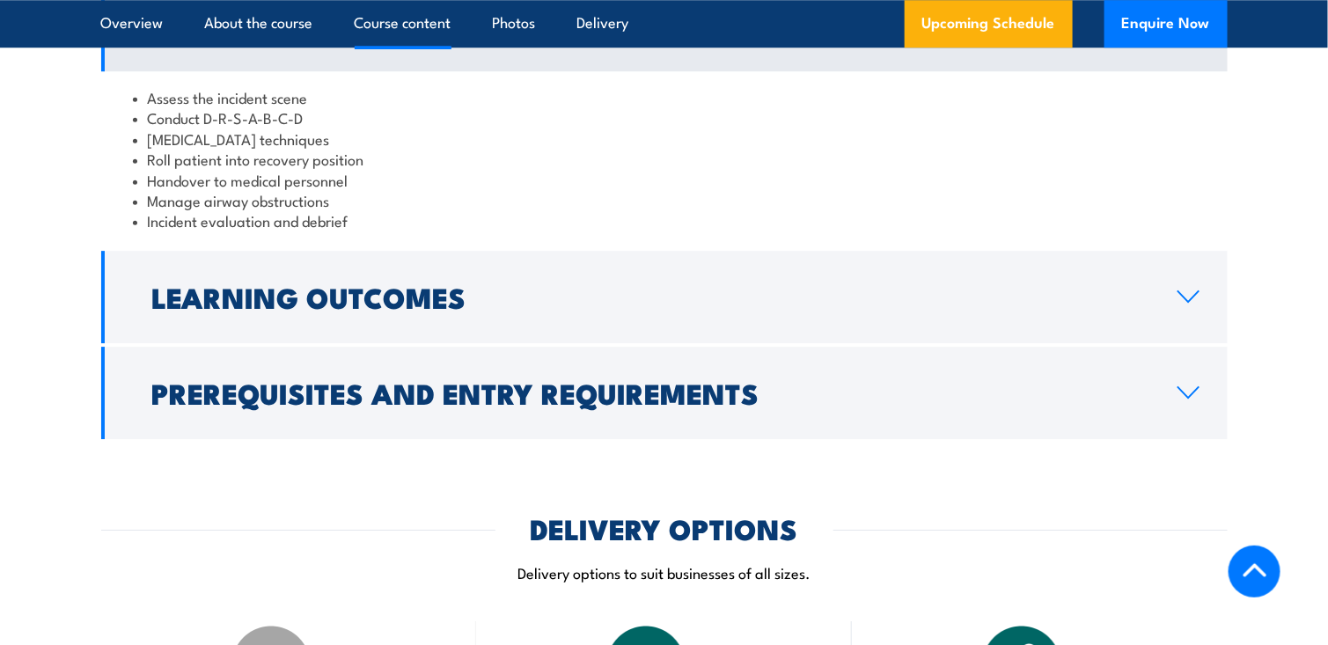
scroll to position [1935, 0]
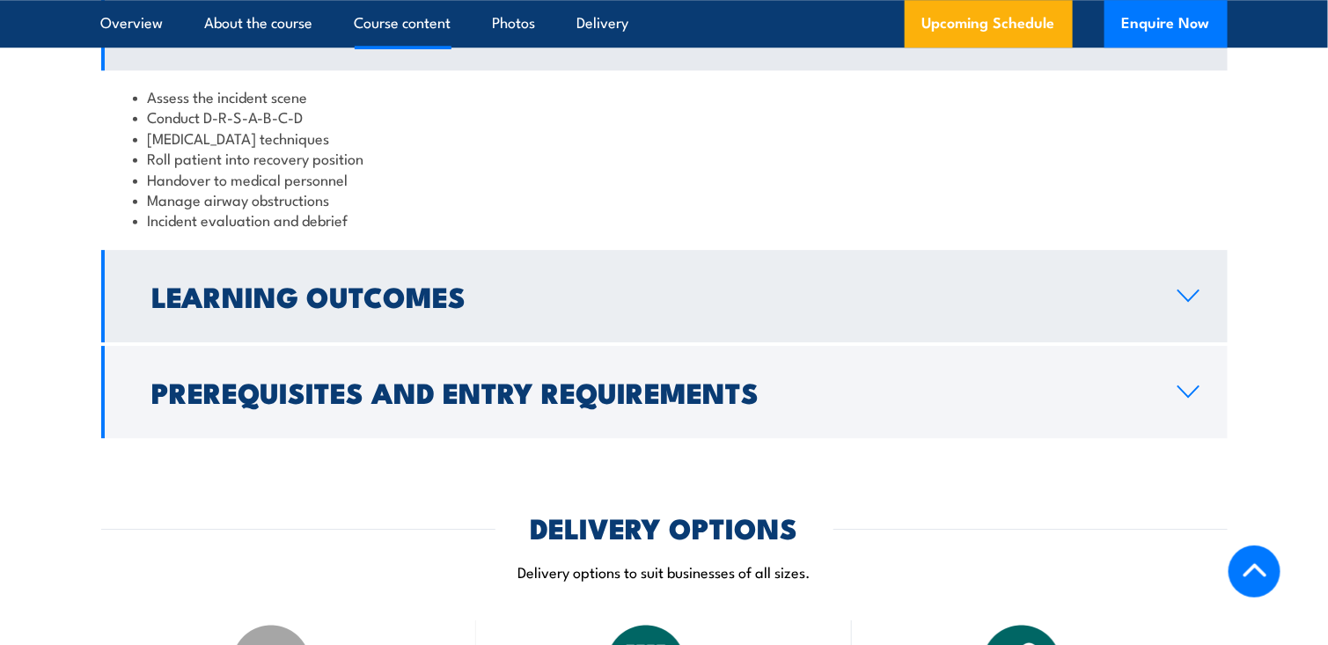
click at [529, 342] on link "Learning Outcomes" at bounding box center [664, 296] width 1127 height 92
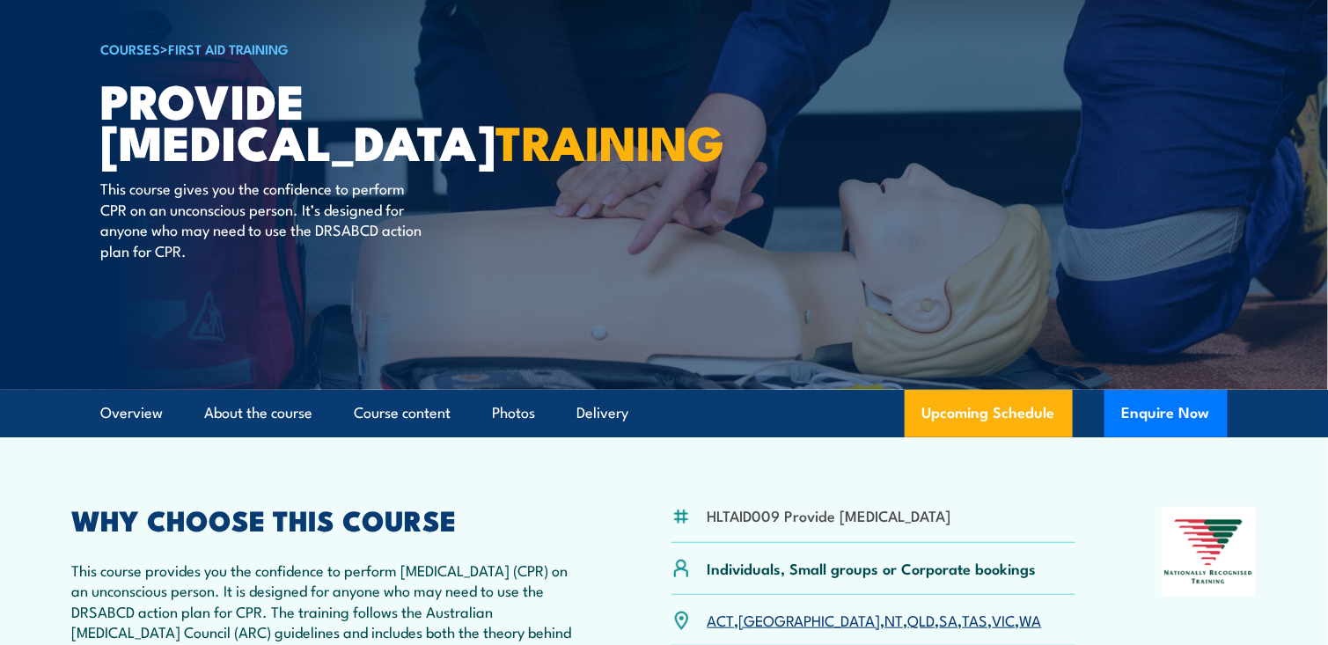
scroll to position [0, 0]
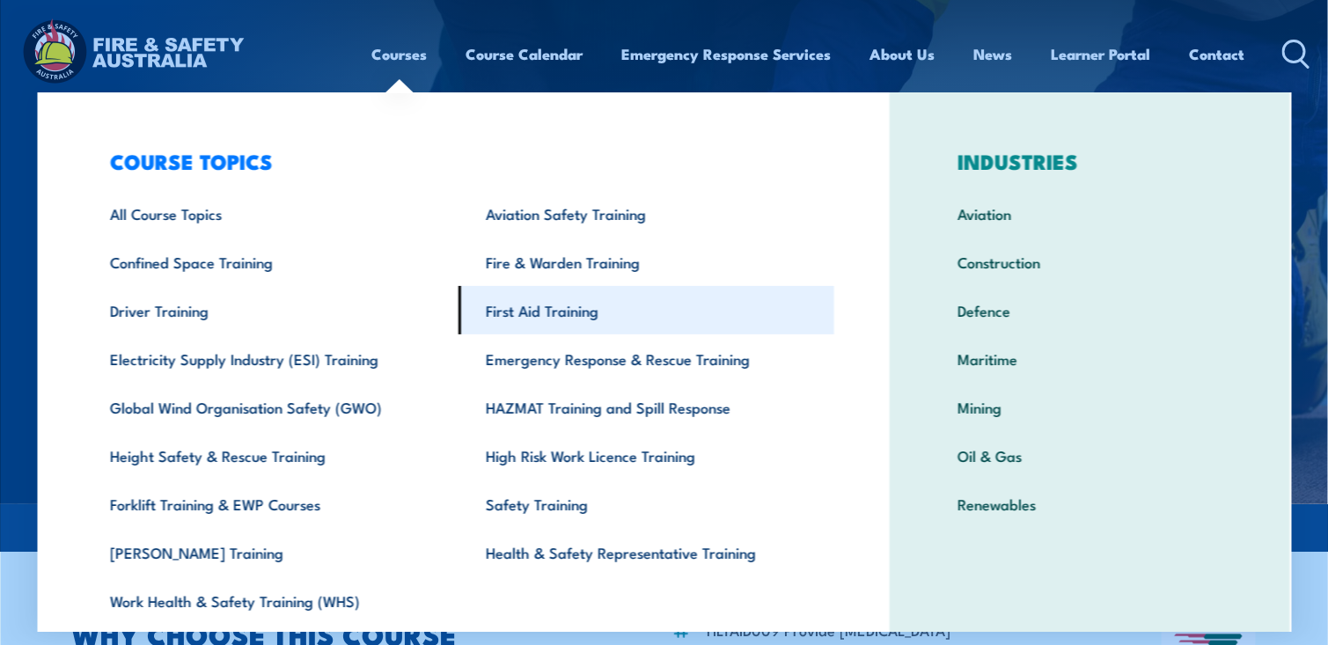
click at [517, 320] on link "First Aid Training" at bounding box center [647, 310] width 376 height 48
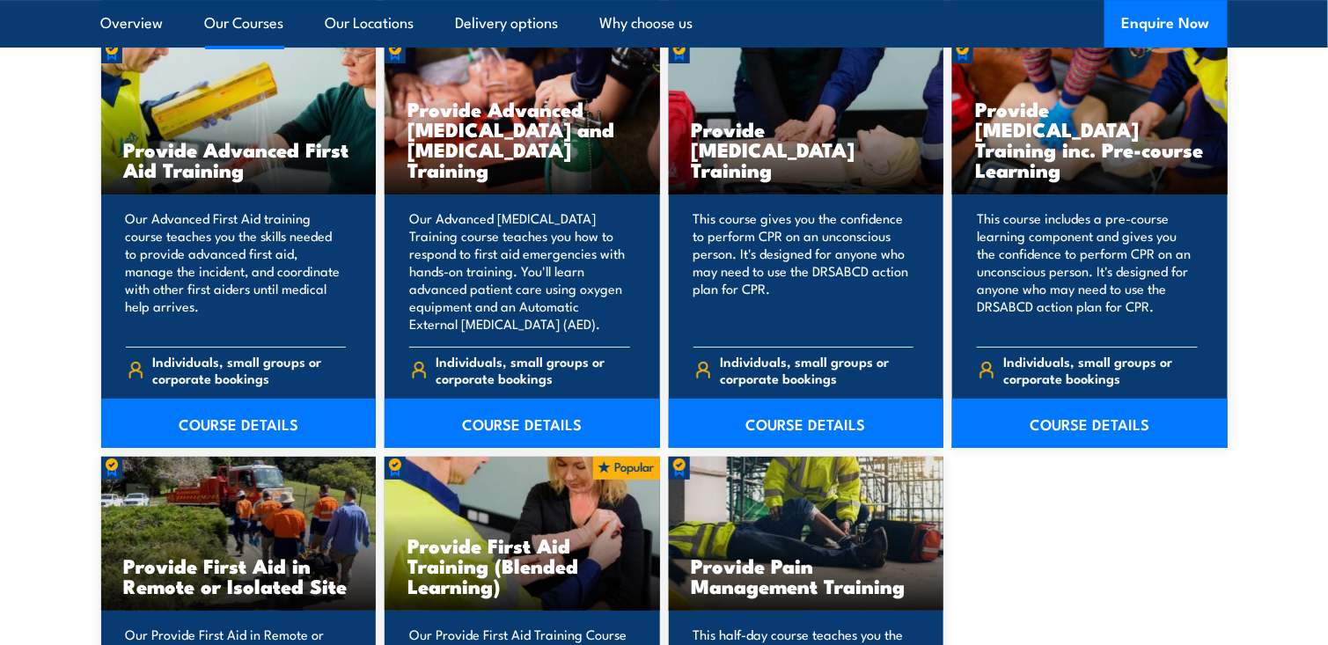
scroll to position [2289, 0]
click at [287, 423] on link "COURSE DETAILS" at bounding box center [239, 423] width 276 height 49
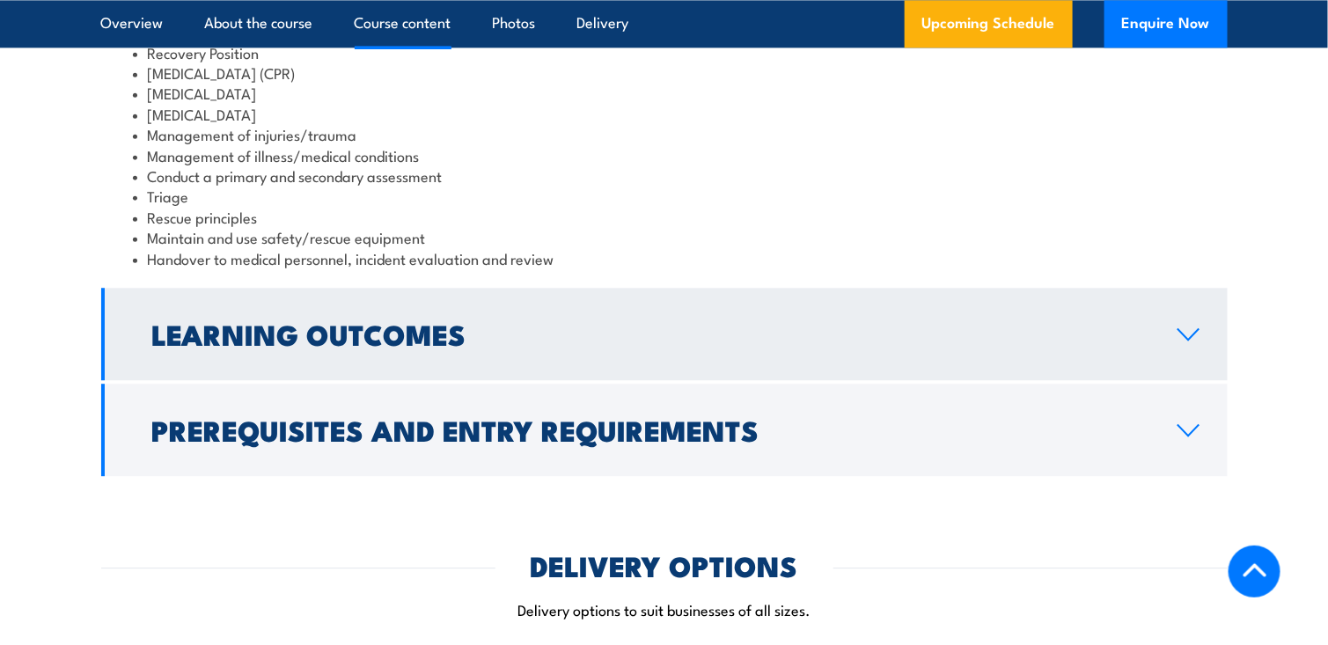
click at [386, 323] on h2 "Learning Outcomes" at bounding box center [650, 333] width 997 height 25
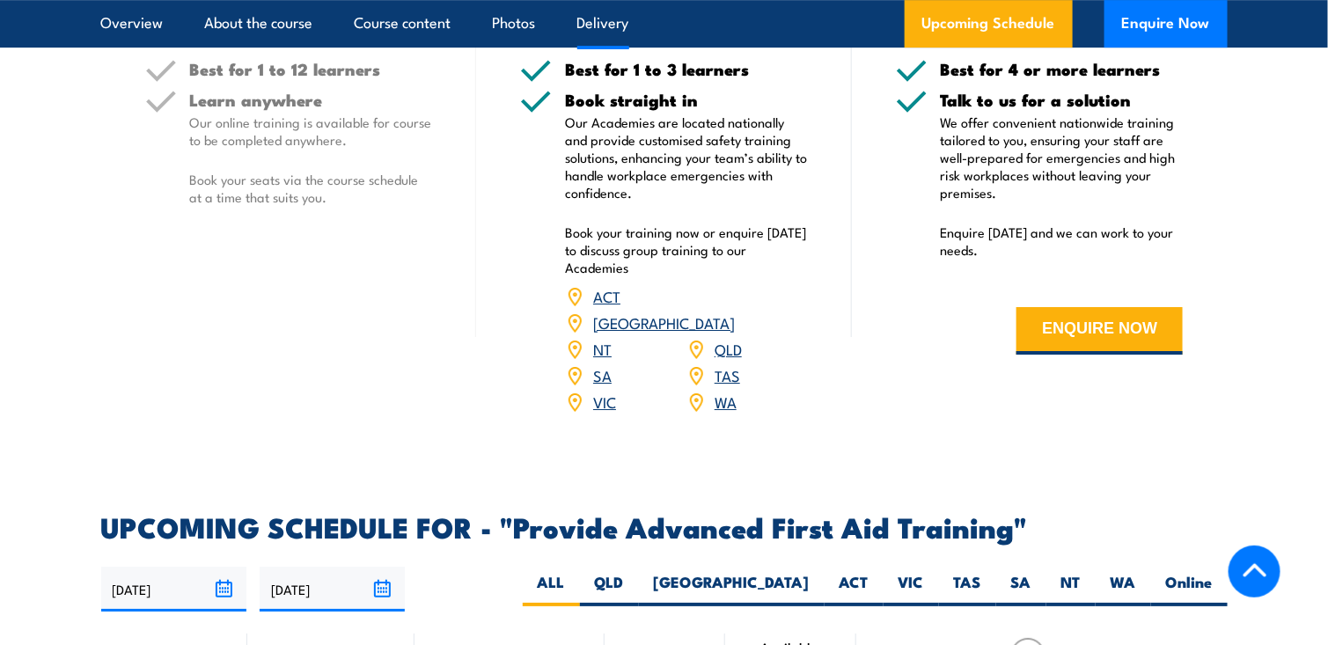
scroll to position [2234, 0]
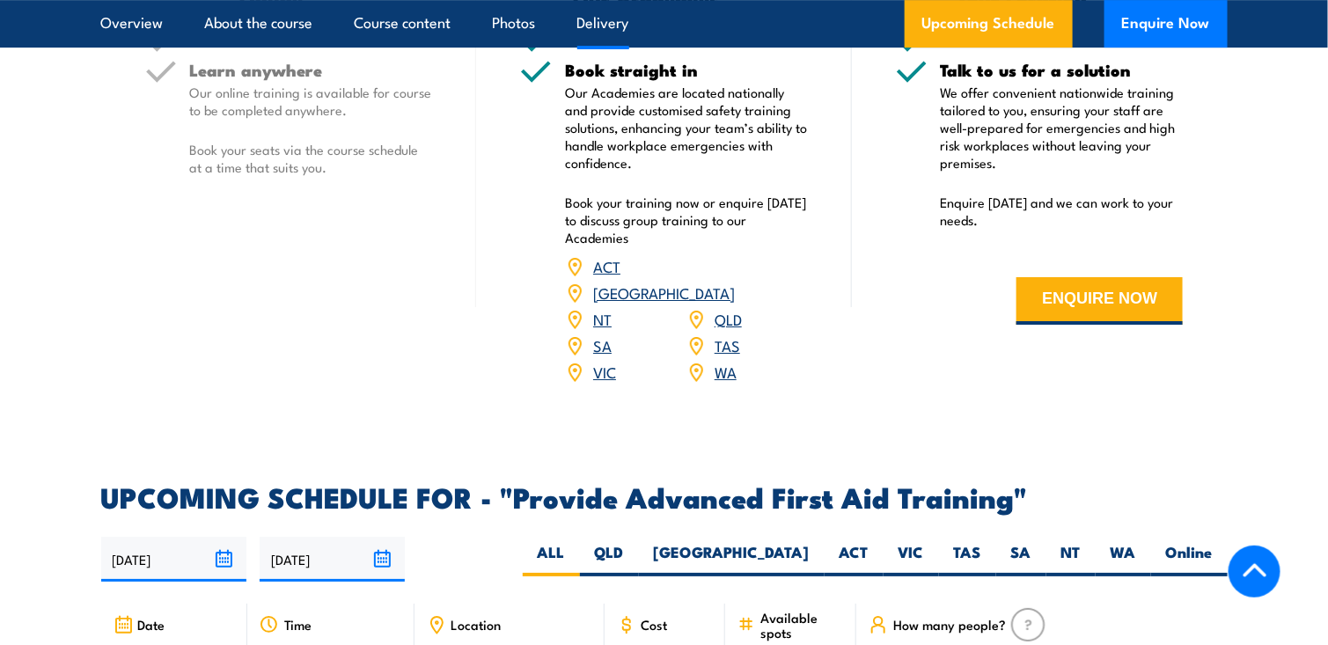
click at [609, 334] on link "SA" at bounding box center [602, 344] width 18 height 21
